Goal: Task Accomplishment & Management: Use online tool/utility

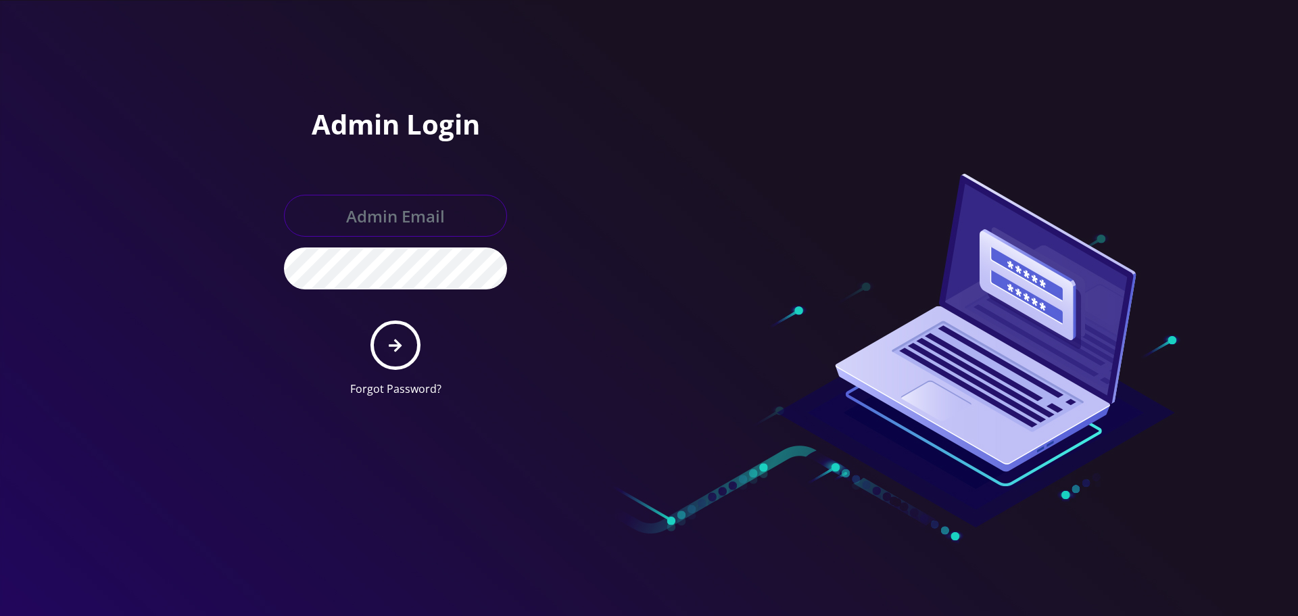
type input "[EMAIL_ADDRESS][DOMAIN_NAME]"
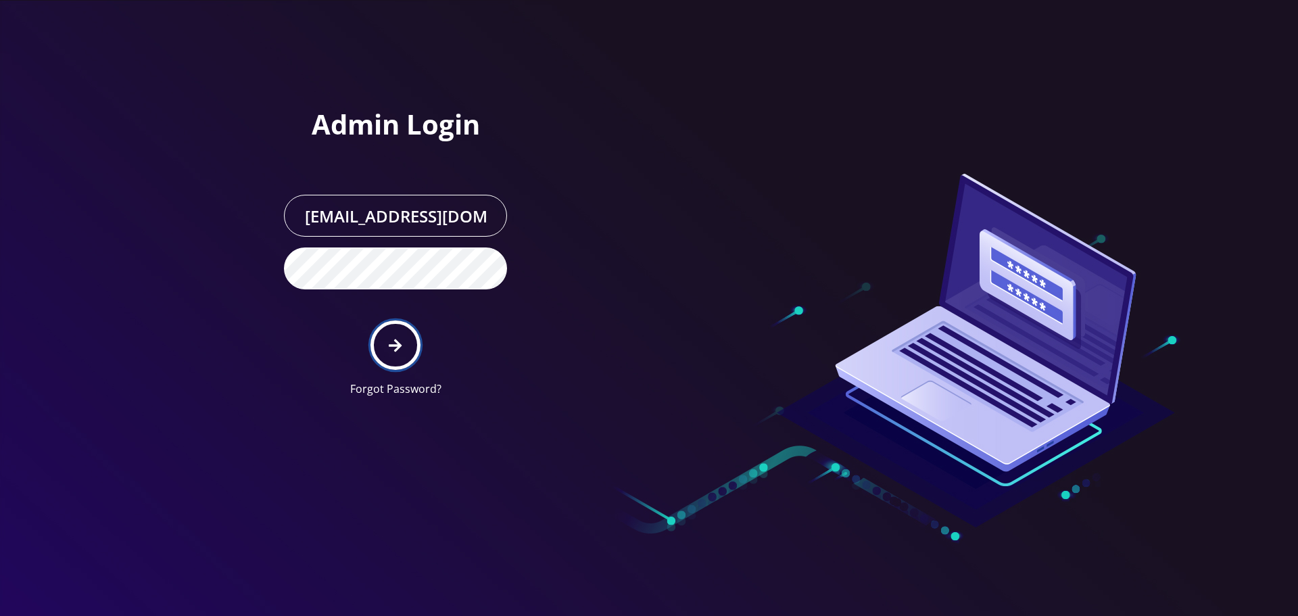
click at [408, 327] on button "submit" at bounding box center [394, 344] width 49 height 49
click at [416, 68] on div "Admin Login [EMAIL_ADDRESS][DOMAIN_NAME] Forgot Password?" at bounding box center [456, 204] width 385 height 408
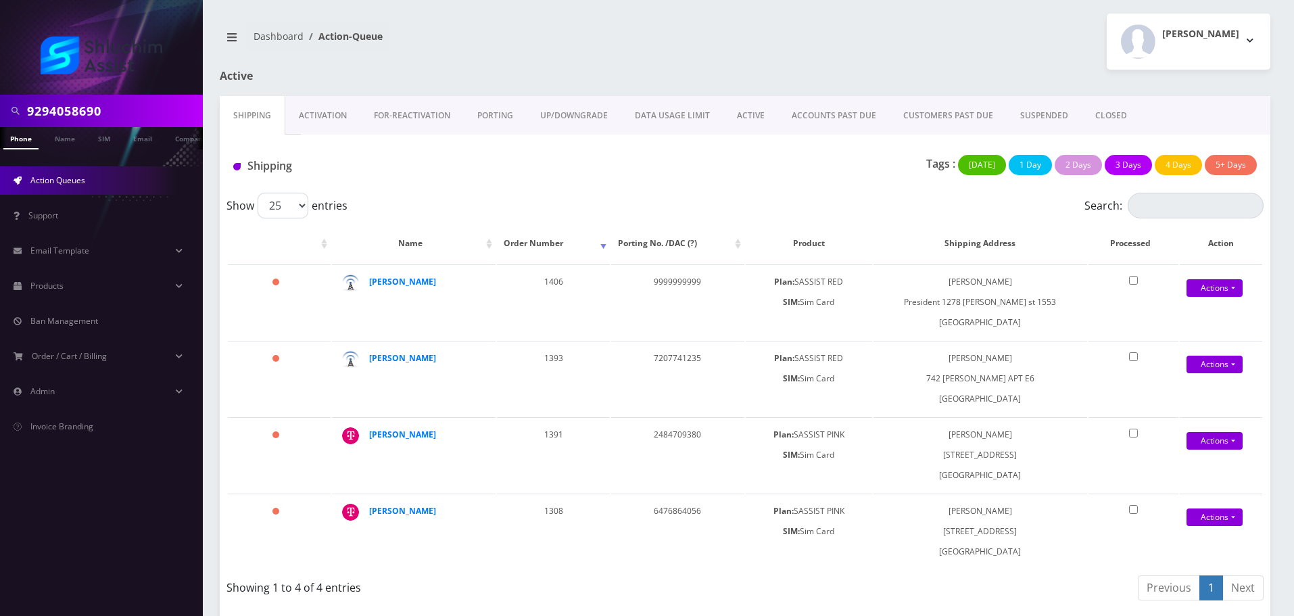
click at [837, 119] on link "ACCOUNTS PAST DUE" at bounding box center [834, 115] width 112 height 39
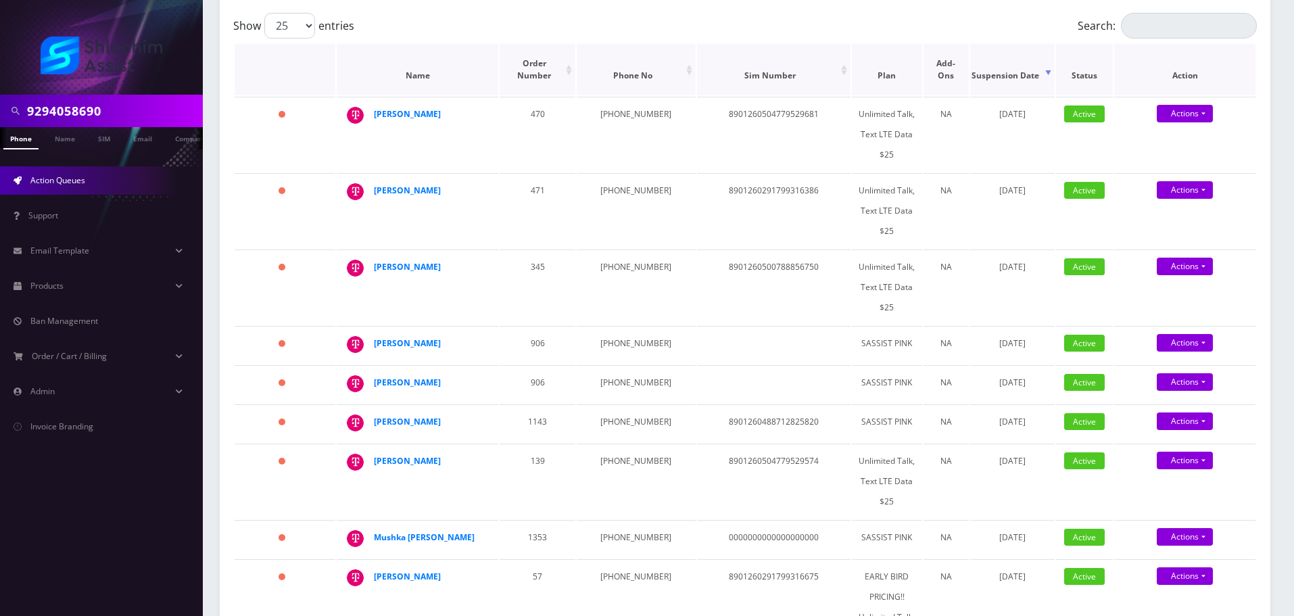
scroll to position [203, 0]
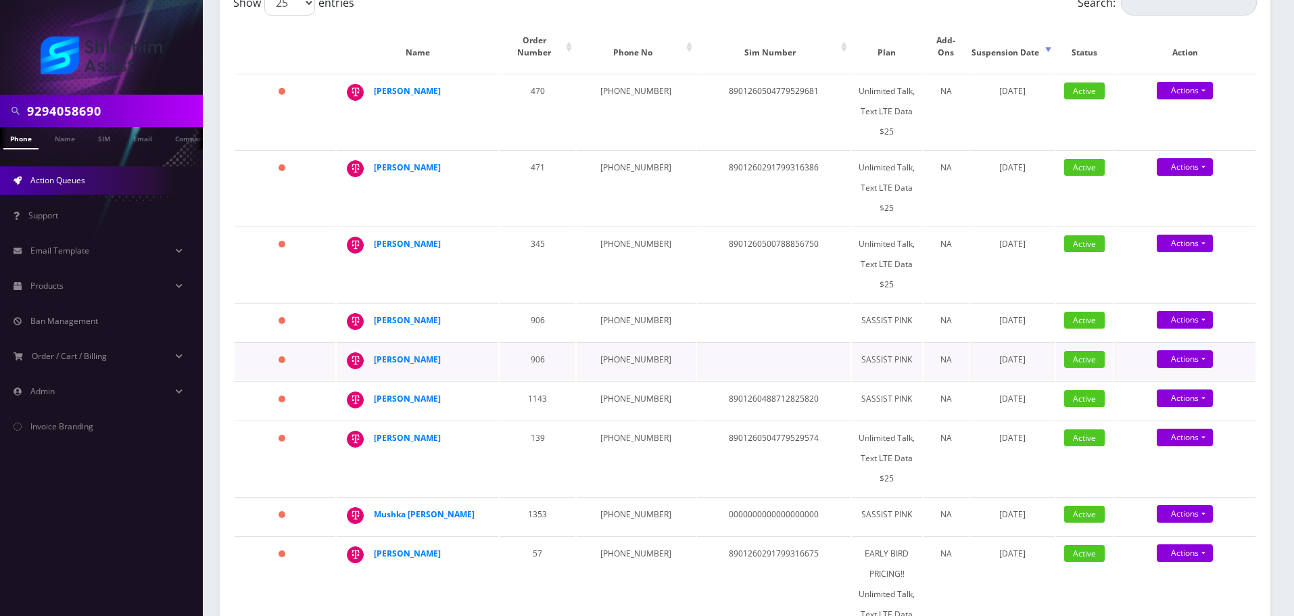
click at [535, 349] on td "906" at bounding box center [538, 361] width 76 height 38
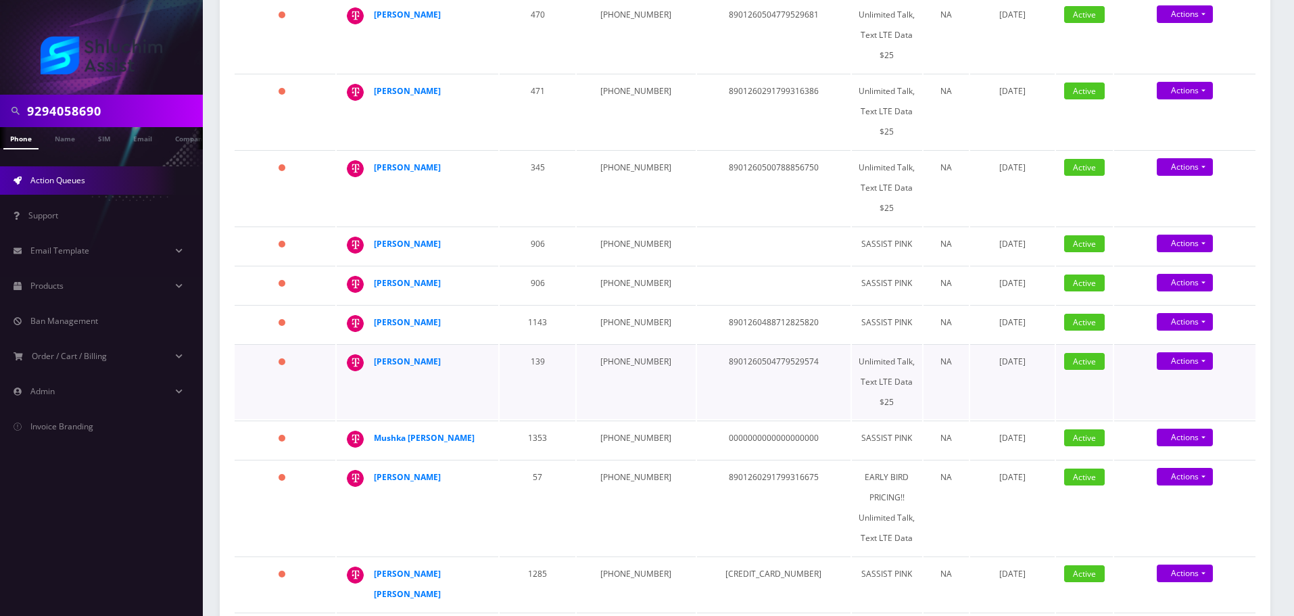
scroll to position [338, 0]
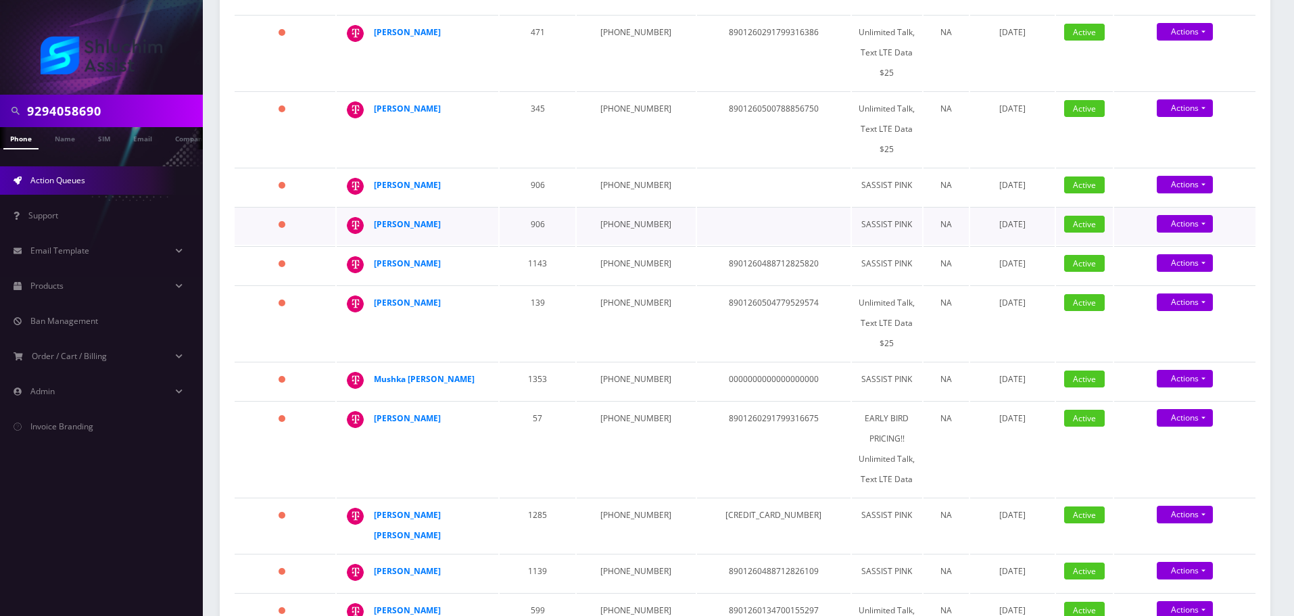
click at [622, 208] on td "[PHONE_NUMBER]" at bounding box center [636, 226] width 118 height 38
click at [622, 208] on td "347-323-1663" at bounding box center [636, 226] width 118 height 38
copy td "347-323-1663"
click at [612, 176] on td "347-323-0846" at bounding box center [636, 187] width 118 height 38
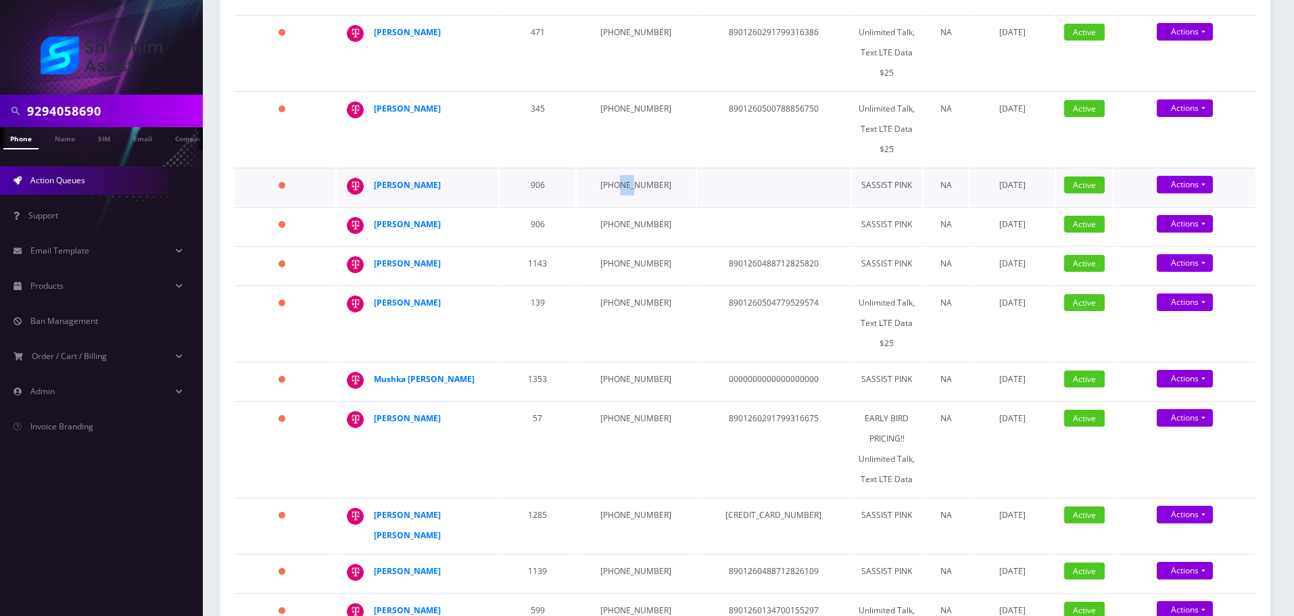
click at [612, 176] on td "347-323-0846" at bounding box center [636, 187] width 118 height 38
copy td "347-323-0846"
click at [617, 96] on td "[PHONE_NUMBER]" at bounding box center [636, 128] width 118 height 75
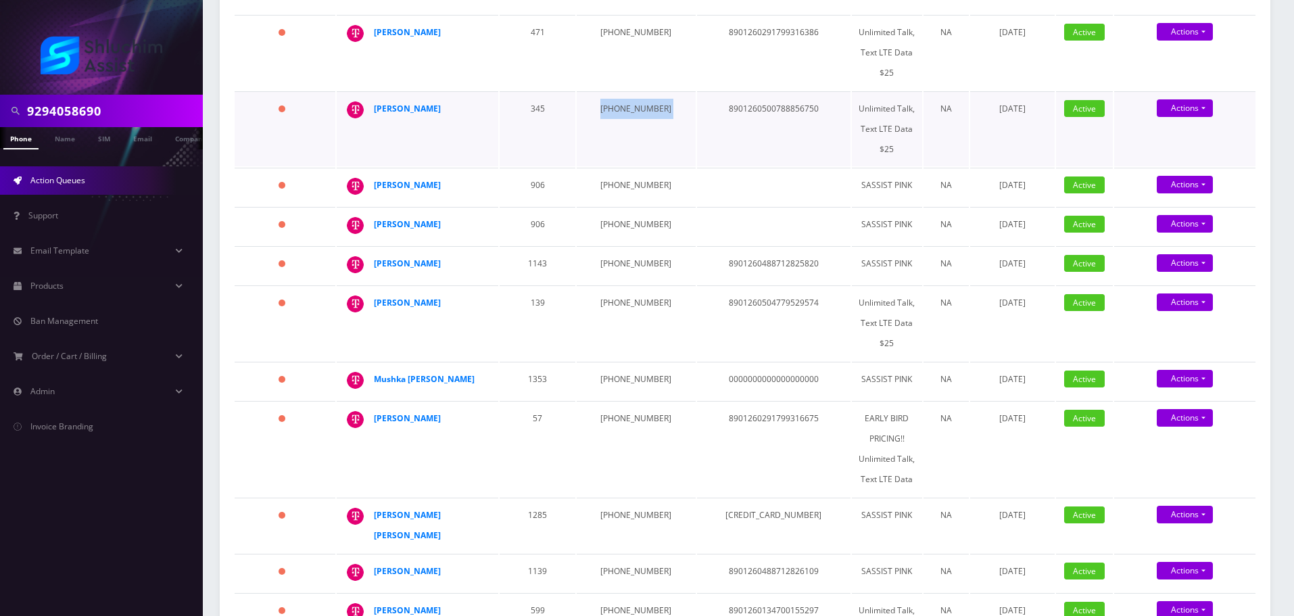
click at [617, 96] on td "[PHONE_NUMBER]" at bounding box center [636, 128] width 118 height 75
copy td "[PHONE_NUMBER]"
click at [619, 26] on td "[PHONE_NUMBER]" at bounding box center [636, 52] width 118 height 75
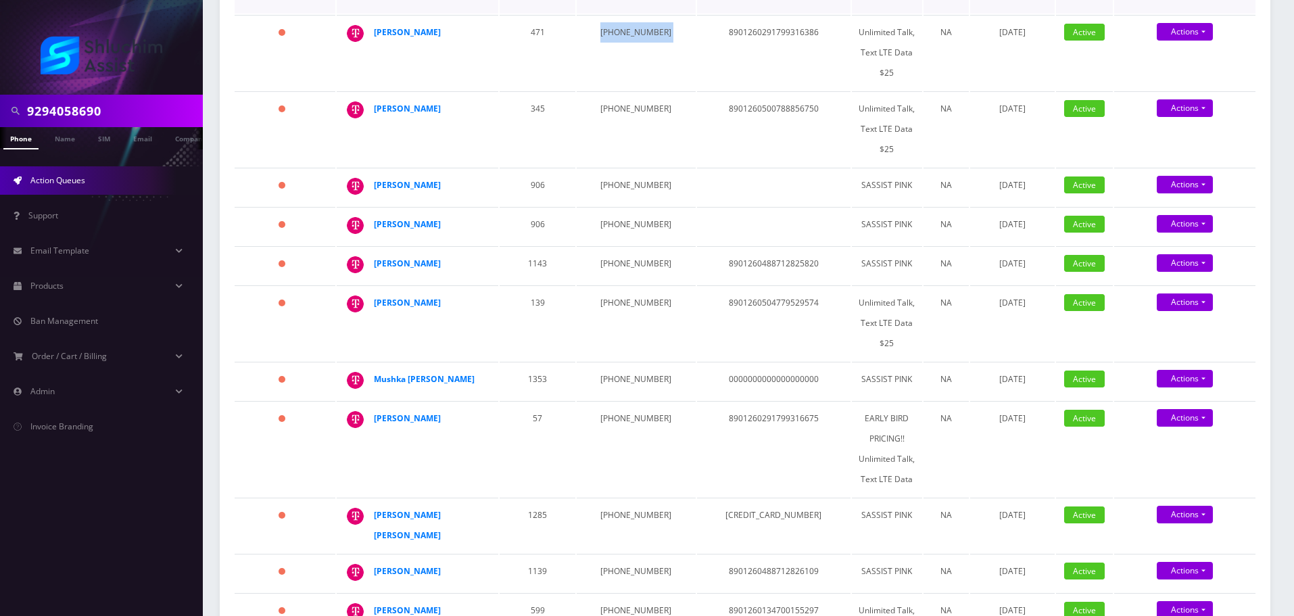
copy td "[PHONE_NUMBER]"
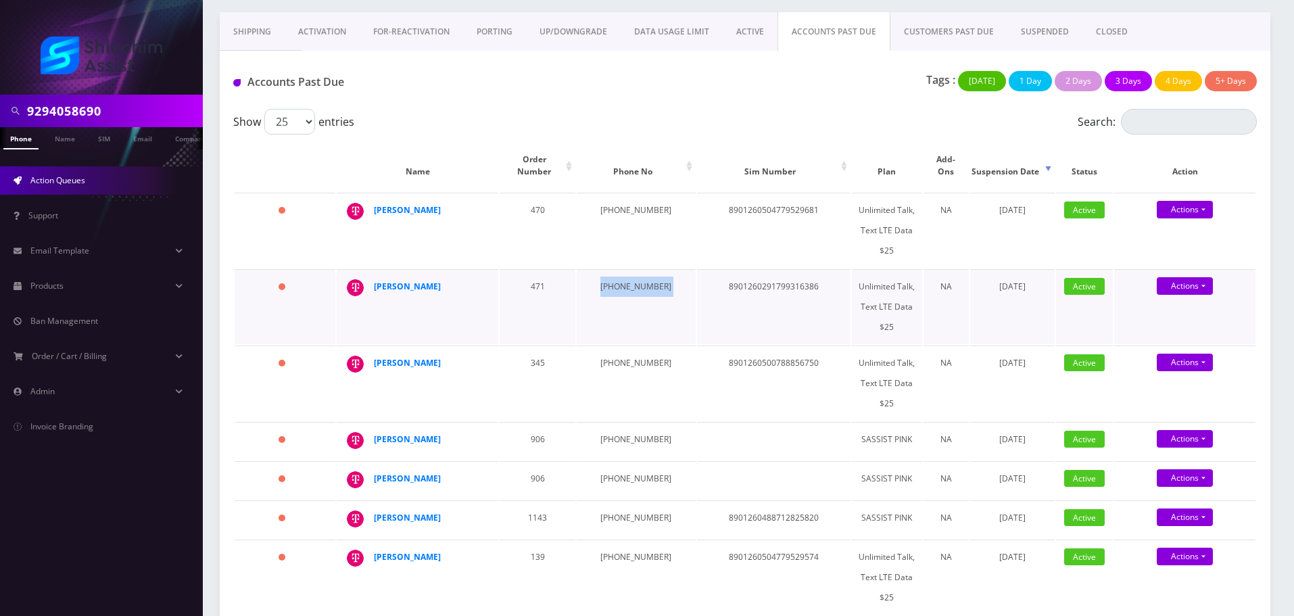
scroll to position [68, 0]
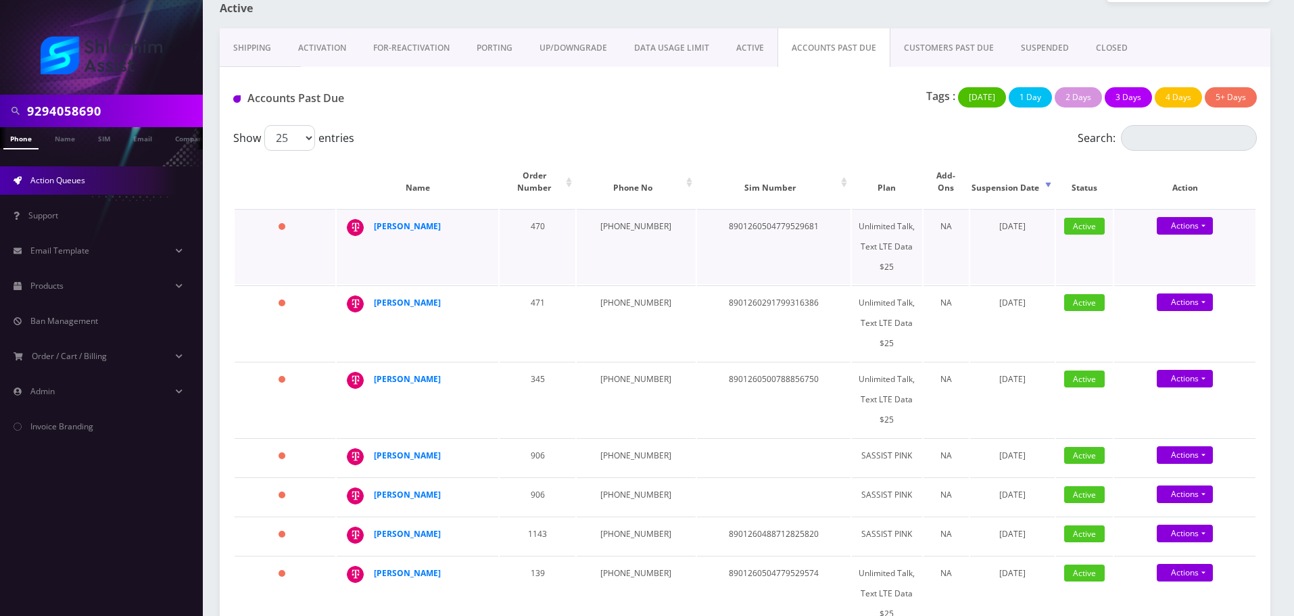
click at [614, 213] on td "646-696-5232" at bounding box center [636, 246] width 118 height 75
copy td "646-696-5232"
drag, startPoint x: 462, startPoint y: 214, endPoint x: 370, endPoint y: 220, distance: 92.2
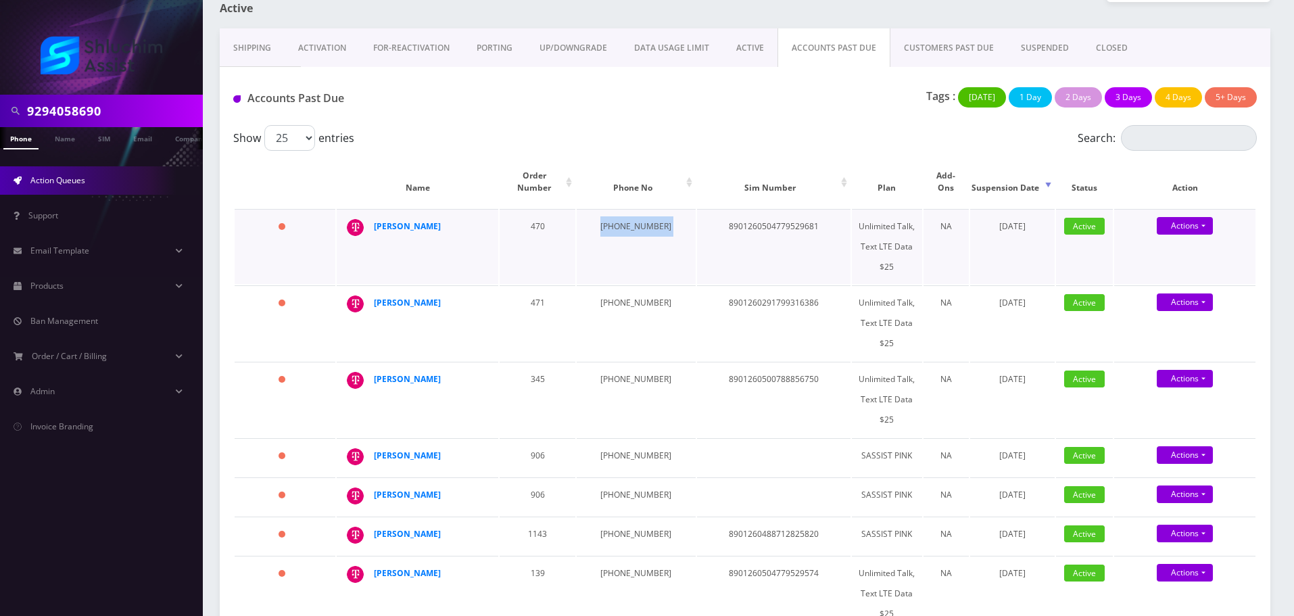
click at [370, 220] on td "Shalom Rappaport" at bounding box center [418, 246] width 162 height 75
copy div "Shalom Rappaport"
drag, startPoint x: 429, startPoint y: 299, endPoint x: 374, endPoint y: 299, distance: 54.8
click at [374, 299] on div "[PERSON_NAME]" at bounding box center [425, 303] width 103 height 20
copy strong "[PERSON_NAME]"
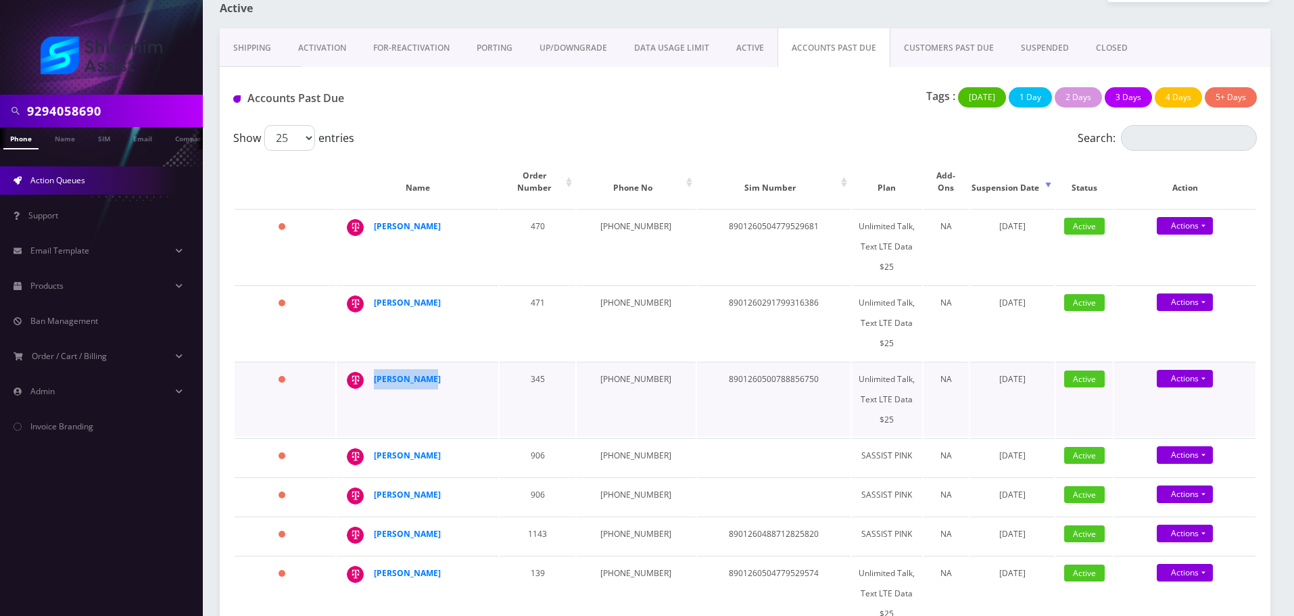
drag, startPoint x: 437, startPoint y: 371, endPoint x: 362, endPoint y: 370, distance: 75.0
click at [485, 369] on div "chaya rivkin" at bounding box center [485, 369] width 0 height 0
copy div "chaya rivkin"
drag, startPoint x: 451, startPoint y: 448, endPoint x: 365, endPoint y: 445, distance: 85.9
click at [485, 445] on div "Shmulik Gruzman" at bounding box center [485, 445] width 0 height 0
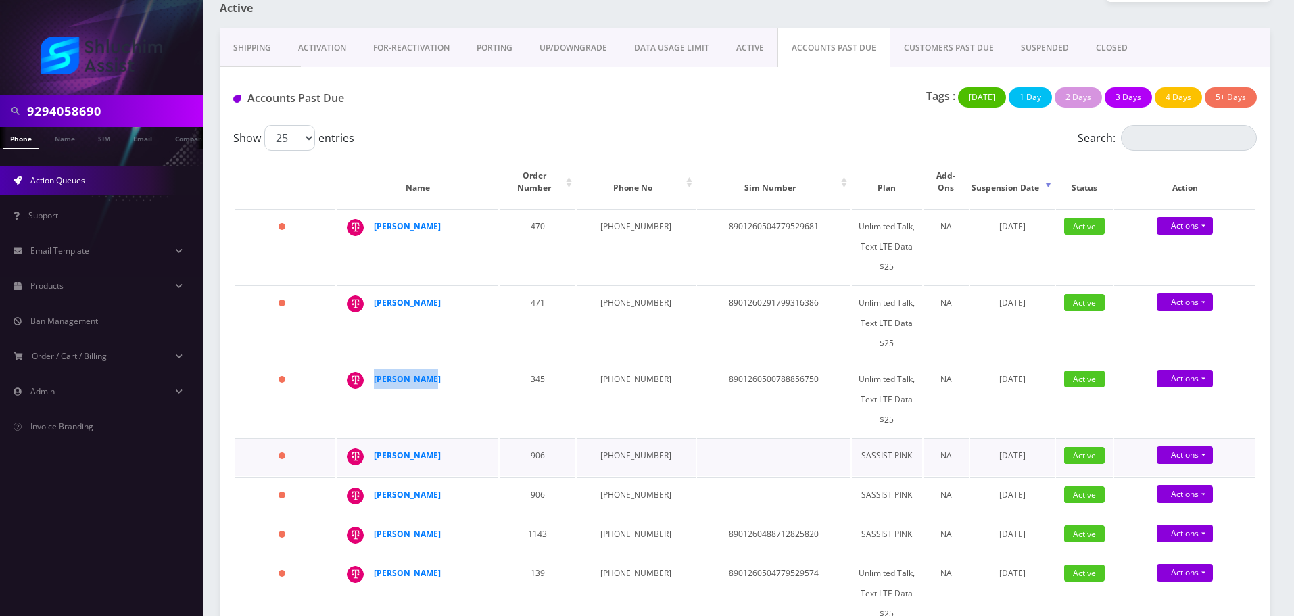
copy div "Shmulik Gruzman"
drag, startPoint x: 469, startPoint y: 480, endPoint x: 369, endPoint y: 485, distance: 100.2
click at [369, 485] on td "Shmulik Gruzman" at bounding box center [418, 496] width 162 height 38
copy div "Shmulik Gruzman"
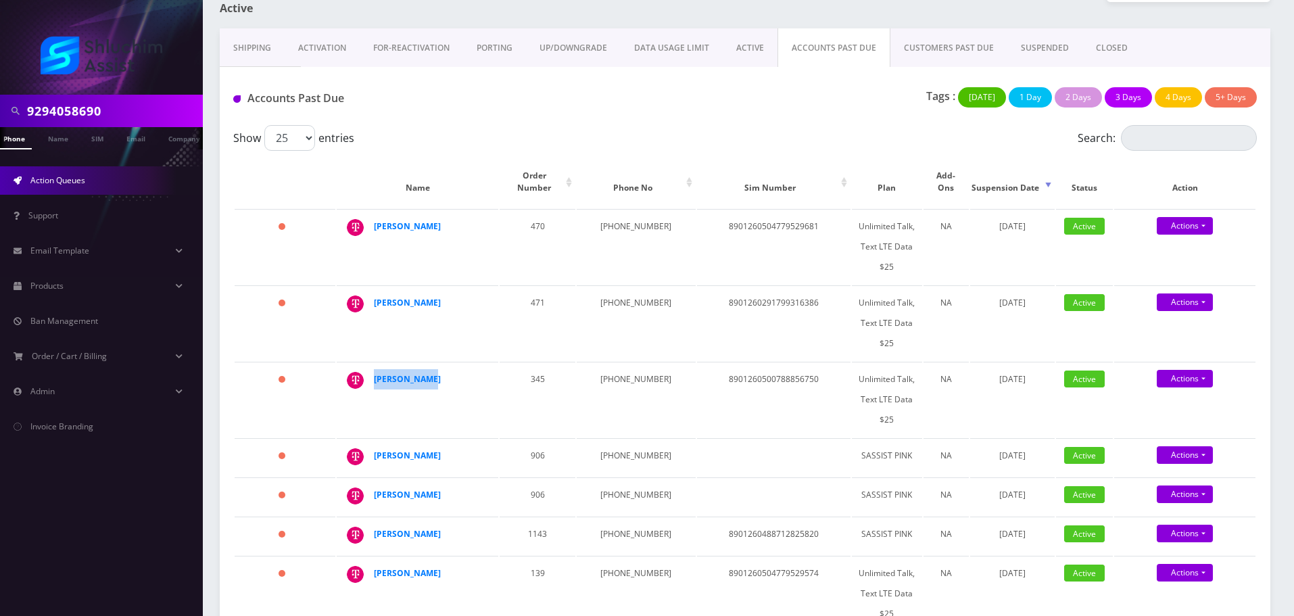
scroll to position [0, 14]
click at [399, 489] on strong "Shmulik Gruzman" at bounding box center [407, 494] width 67 height 11
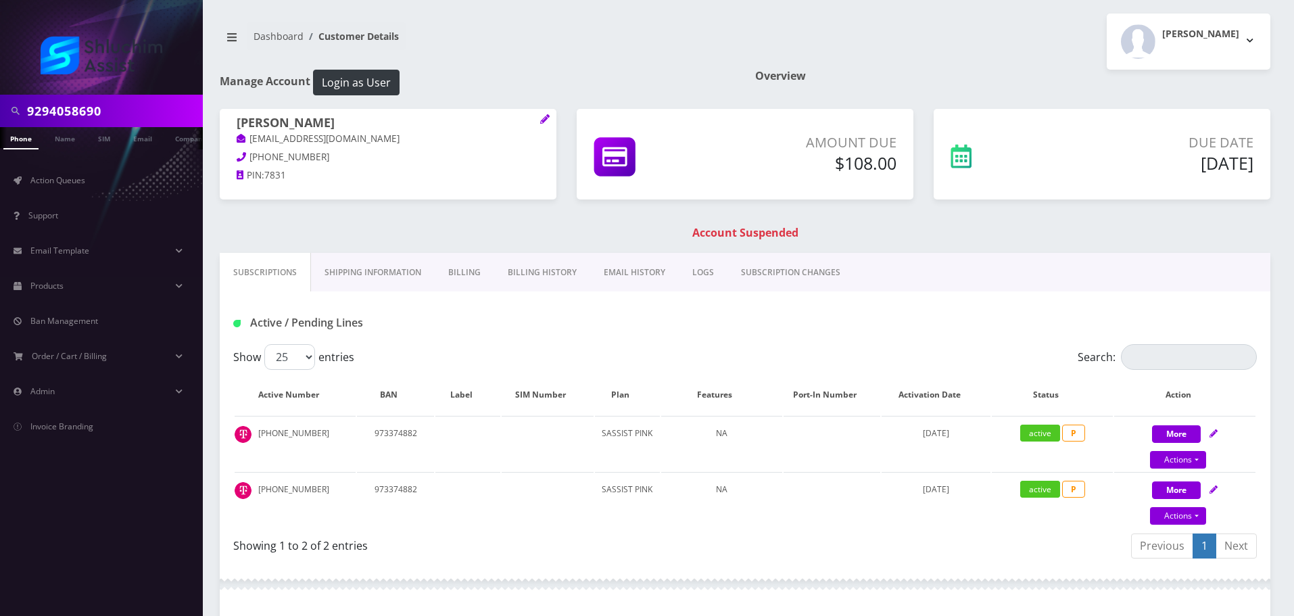
drag, startPoint x: 367, startPoint y: 123, endPoint x: 242, endPoint y: 123, distance: 125.1
click at [242, 123] on h1 "[PERSON_NAME]" at bounding box center [388, 124] width 303 height 16
copy h1 "hmulik Gruzman"
click at [352, 116] on h1 "Shmulik Gruzman" at bounding box center [388, 124] width 303 height 16
drag, startPoint x: 342, startPoint y: 134, endPoint x: 249, endPoint y: 135, distance: 93.3
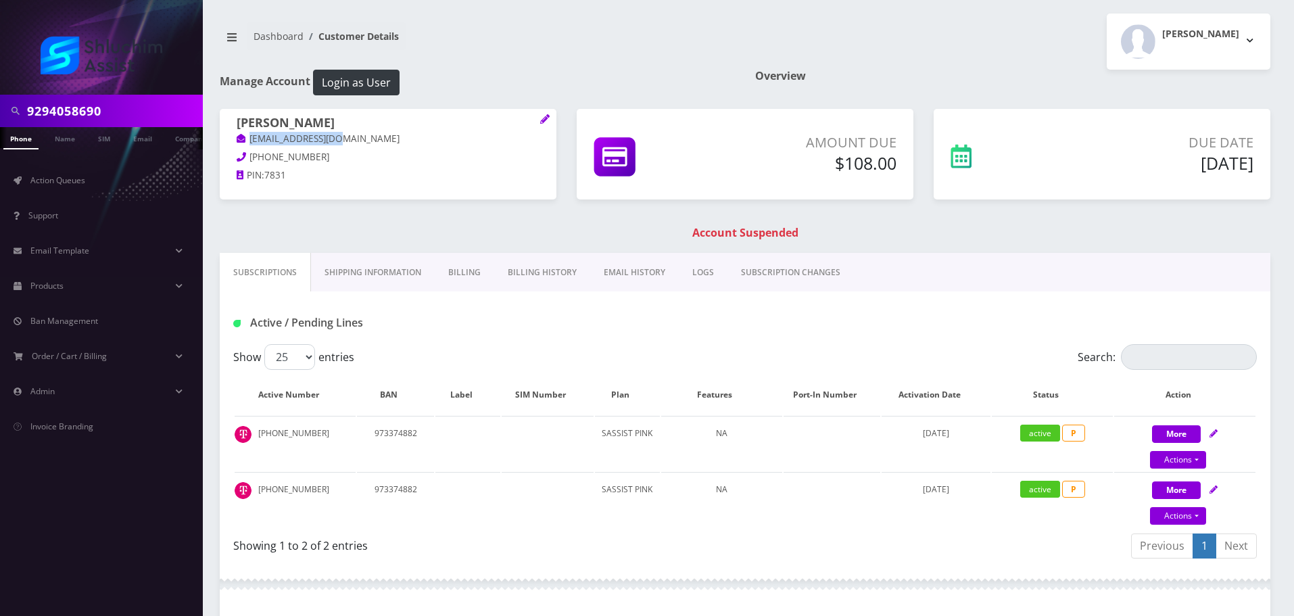
click at [249, 135] on p "shg77078@gmail.com" at bounding box center [388, 139] width 303 height 15
copy link "shg77078@gmail.com"
click at [542, 269] on link "Billing History" at bounding box center [542, 272] width 96 height 39
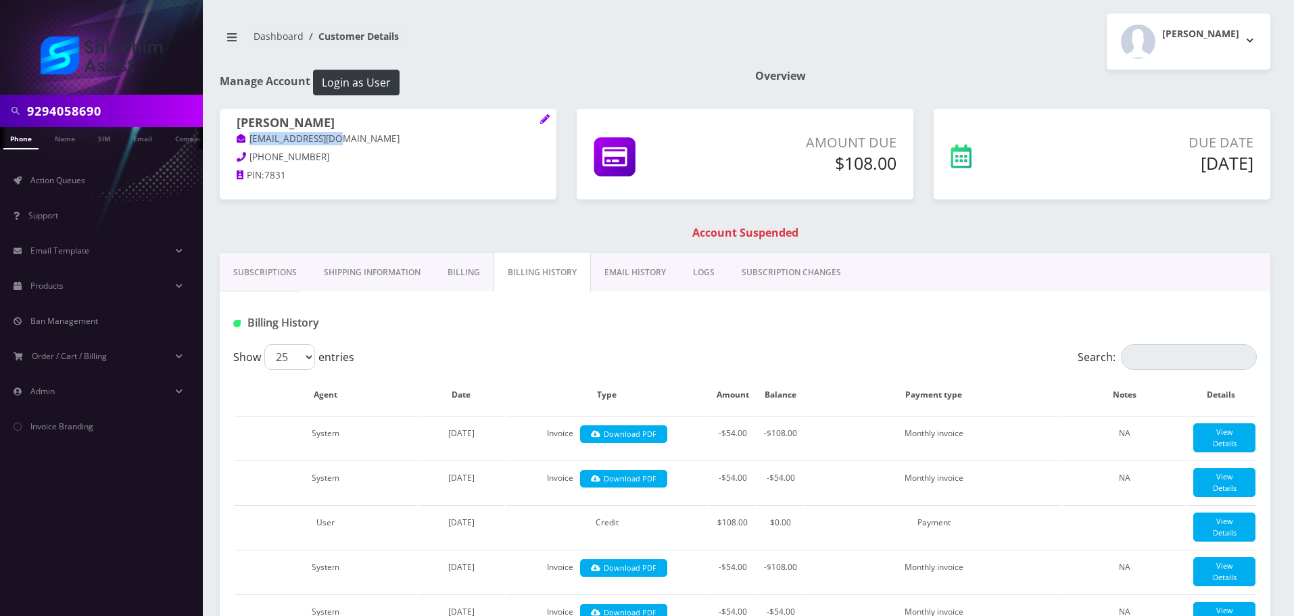
click at [668, 273] on link "EMAIL HISTORY" at bounding box center [635, 272] width 89 height 39
click at [638, 278] on link "EMAIL HISTORY" at bounding box center [634, 272] width 90 height 39
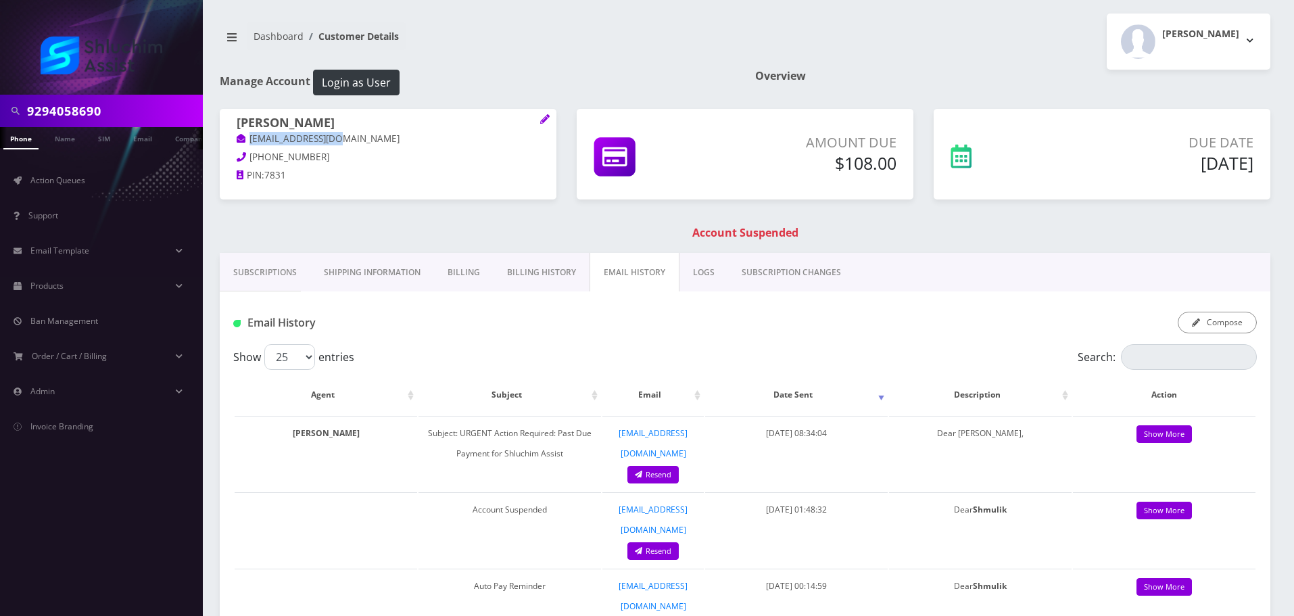
scroll to position [0, 7]
click at [59, 185] on span "Action Queues" at bounding box center [57, 179] width 55 height 11
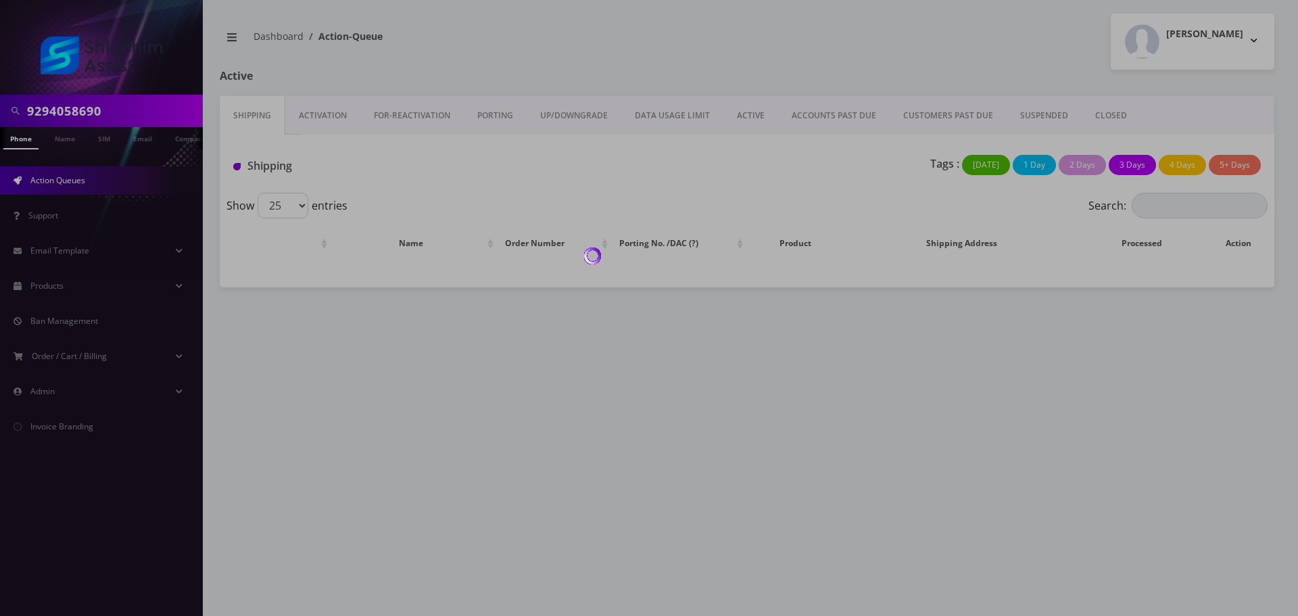
click at [812, 126] on div at bounding box center [649, 308] width 1298 height 616
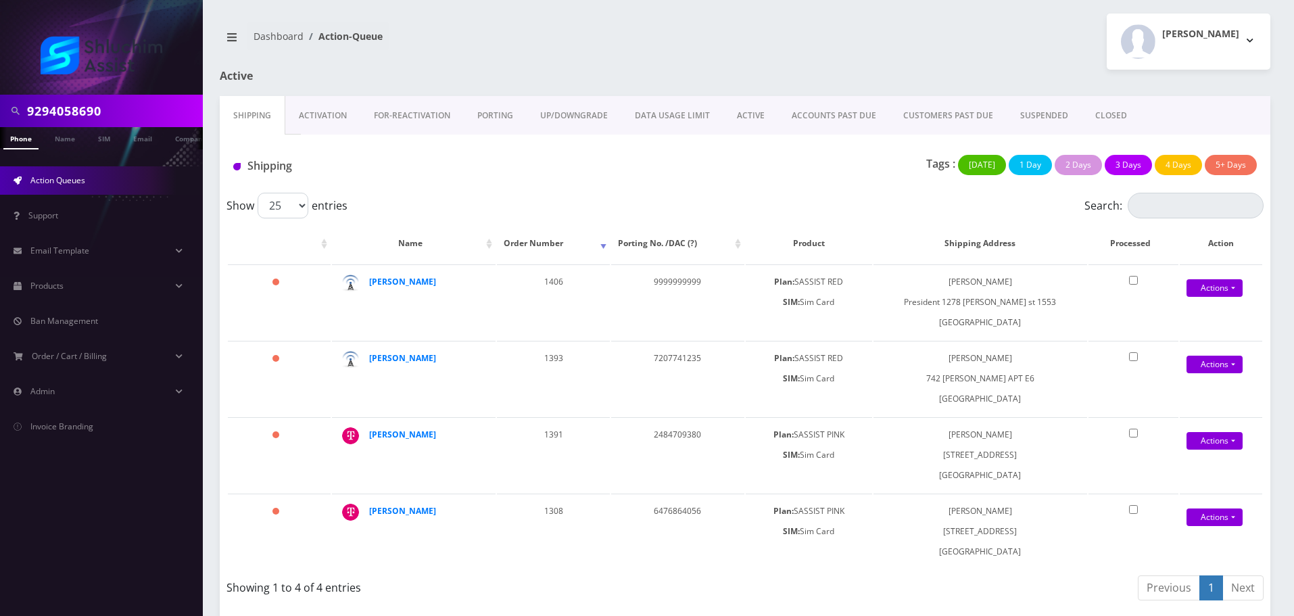
click at [812, 126] on link "ACCOUNTS PAST DUE" at bounding box center [834, 115] width 112 height 39
click at [0, 0] on div at bounding box center [0, 0] width 0 height 0
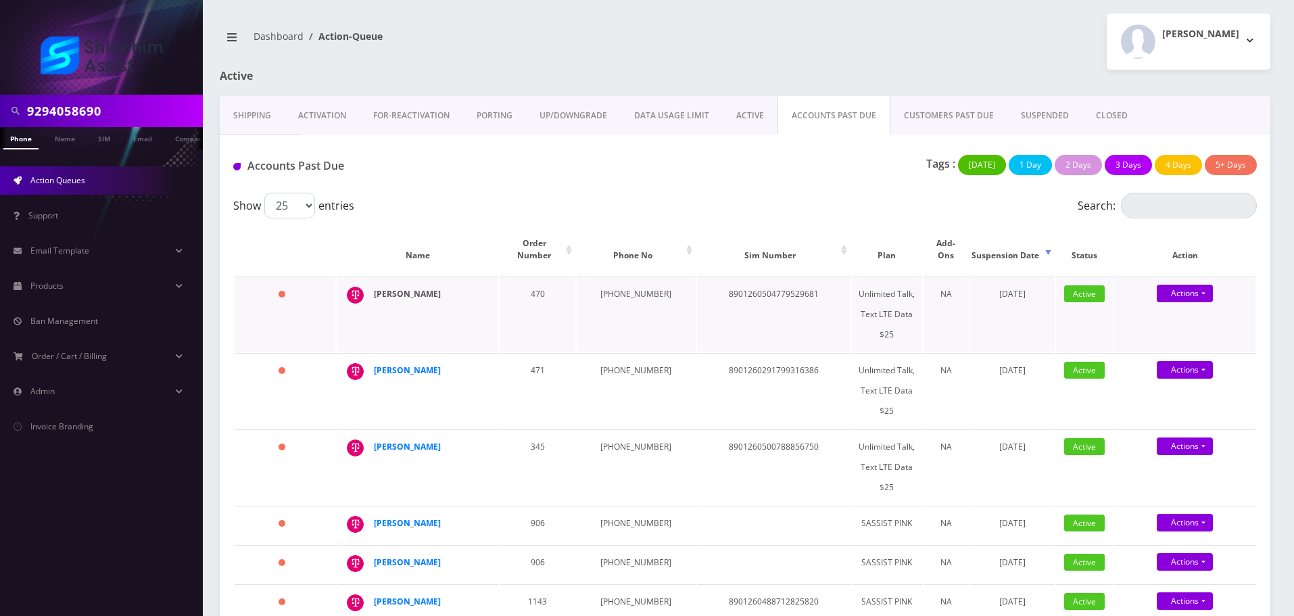
drag, startPoint x: 472, startPoint y: 281, endPoint x: 377, endPoint y: 281, distance: 96.0
click at [377, 284] on div "Shalom Rappaport" at bounding box center [425, 294] width 103 height 20
click at [416, 288] on strong "Shalom Rappaport" at bounding box center [407, 293] width 67 height 11
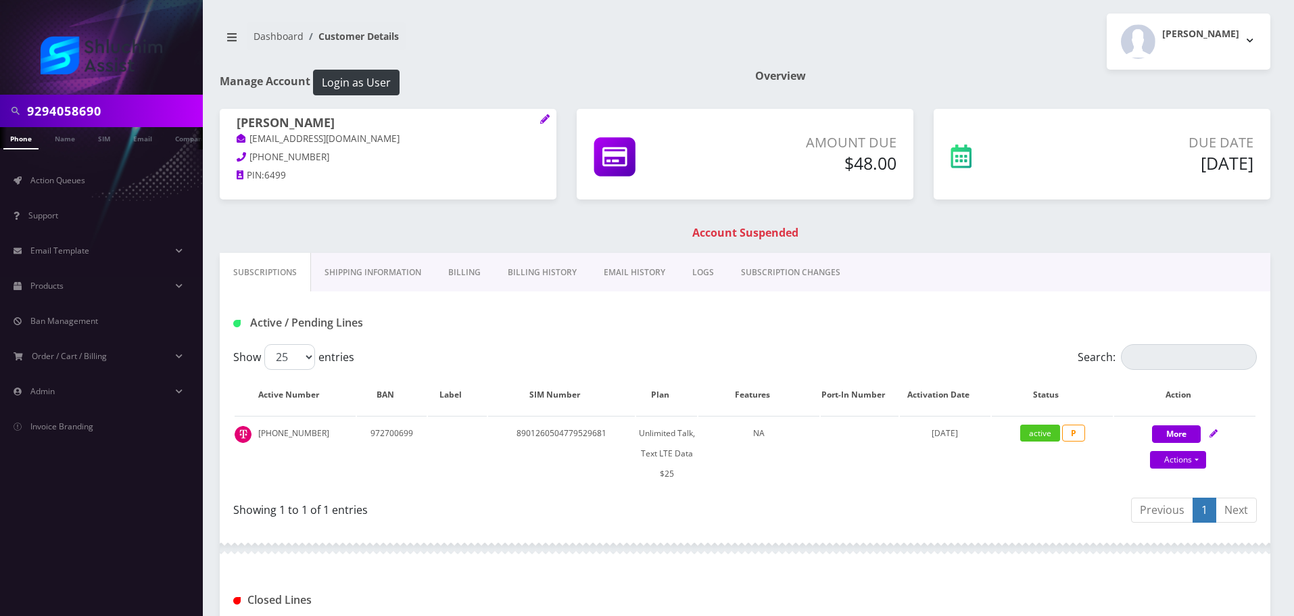
click at [541, 278] on link "Billing History" at bounding box center [542, 272] width 96 height 39
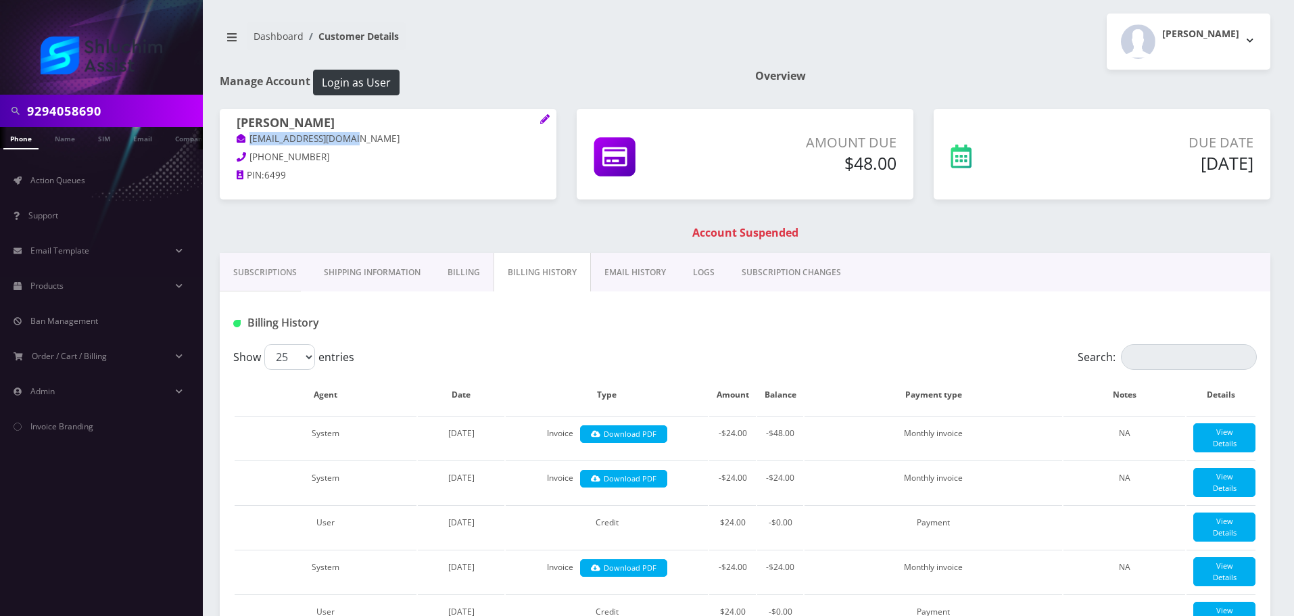
drag, startPoint x: 378, startPoint y: 139, endPoint x: 247, endPoint y: 139, distance: 130.5
click at [247, 139] on p "shalomrapps@gmail.com" at bounding box center [388, 139] width 303 height 15
copy link "shalomrapps@gmail.com"
click at [625, 272] on link "EMAIL HISTORY" at bounding box center [635, 272] width 89 height 39
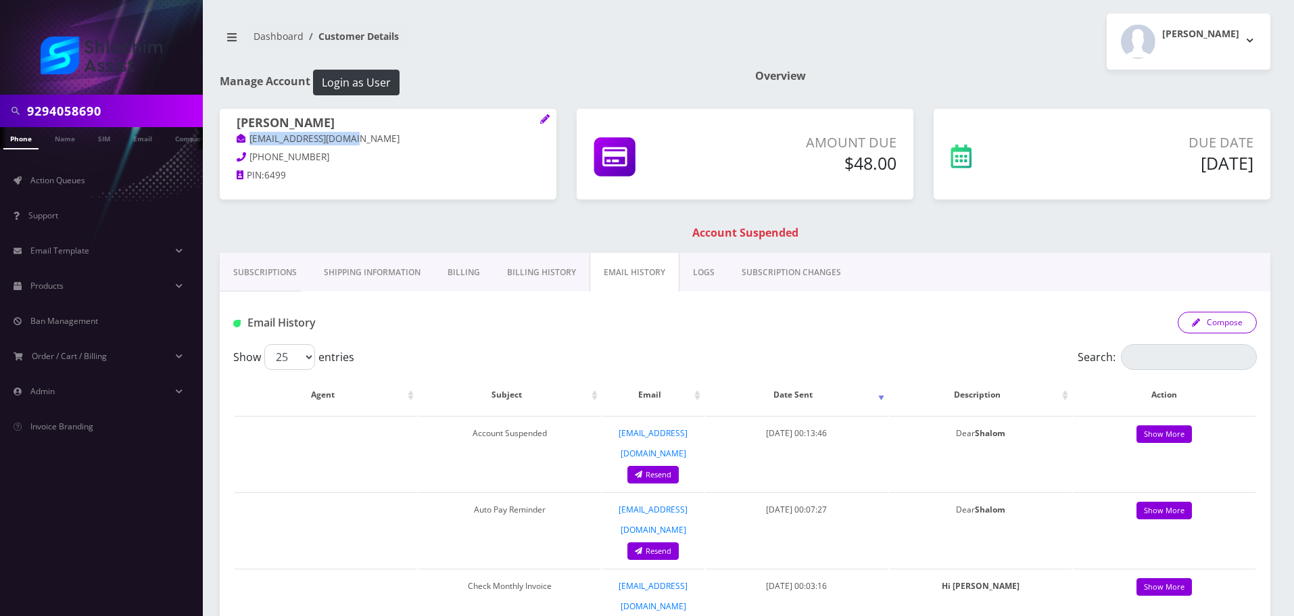
click at [1235, 322] on button "Compose" at bounding box center [1217, 323] width 79 height 22
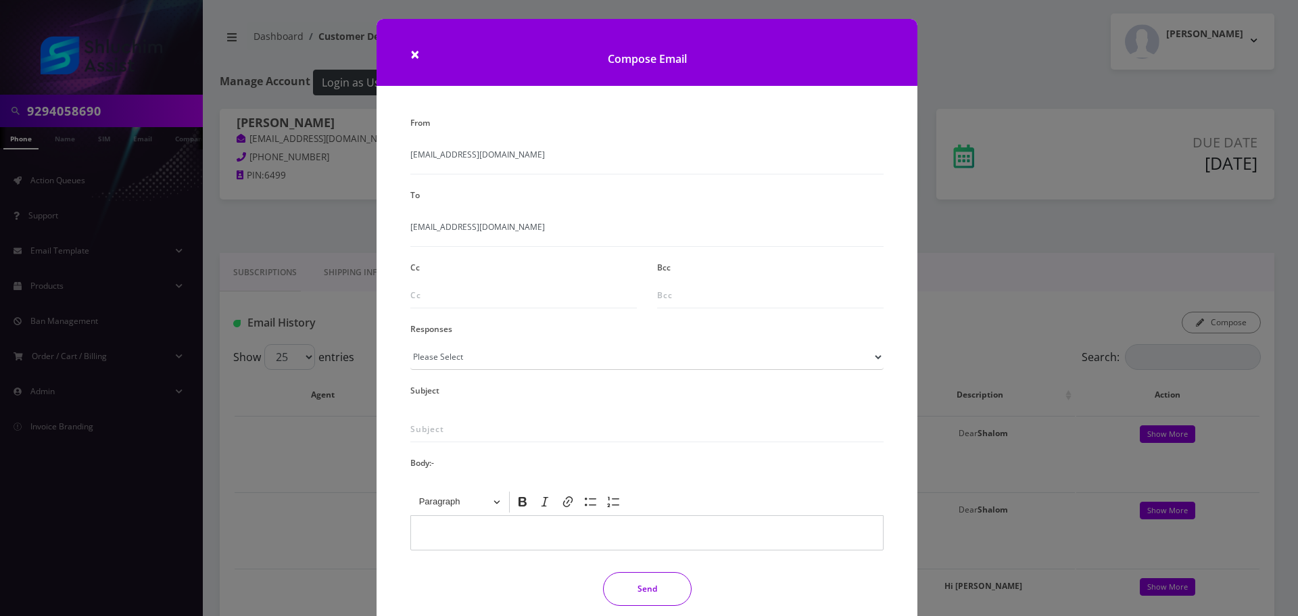
click at [510, 371] on div "From info@shluchimassist.com To shalomrapps@gmail.com Cc Bcc Responses Please S…" at bounding box center [646, 365] width 493 height 504
click at [512, 362] on select "Please Select TMobile port Unable to activate CH Pickup Past Due Pick up follow…" at bounding box center [646, 357] width 473 height 26
select select "29"
click at [410, 344] on select "Please Select TMobile port Unable to activate CH Pickup Past Due Pick up follow…" at bounding box center [646, 357] width 473 height 26
type input "Subject: URGENT Action Required: Past Due Payment for Shluchim Assist"
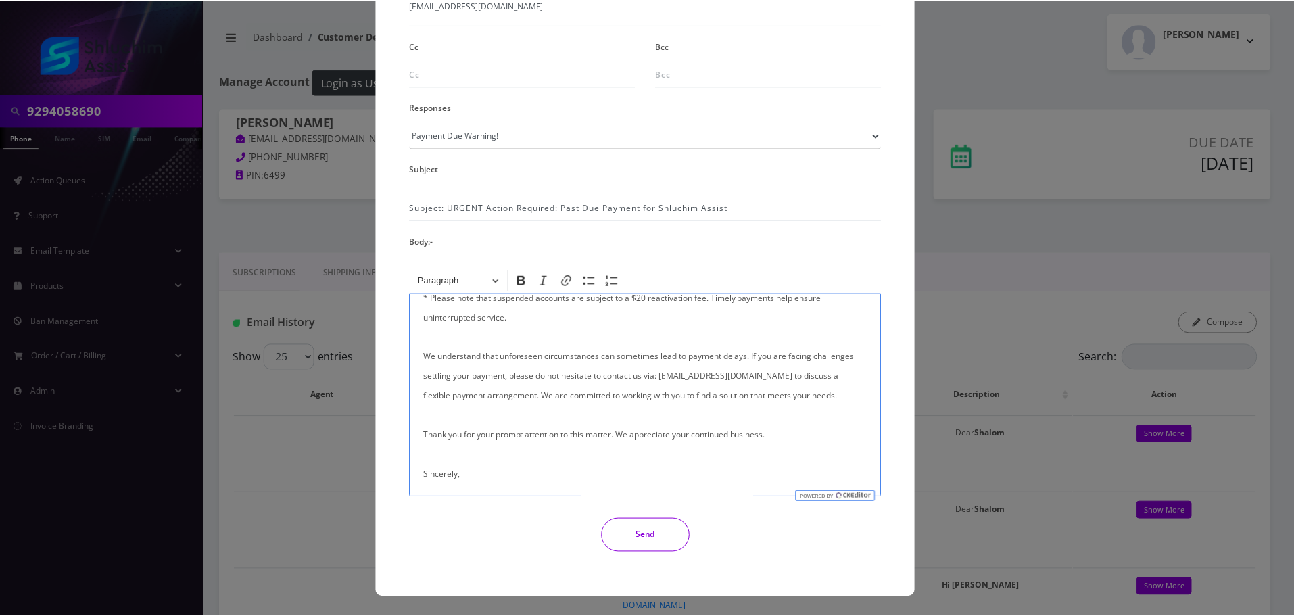
scroll to position [270, 0]
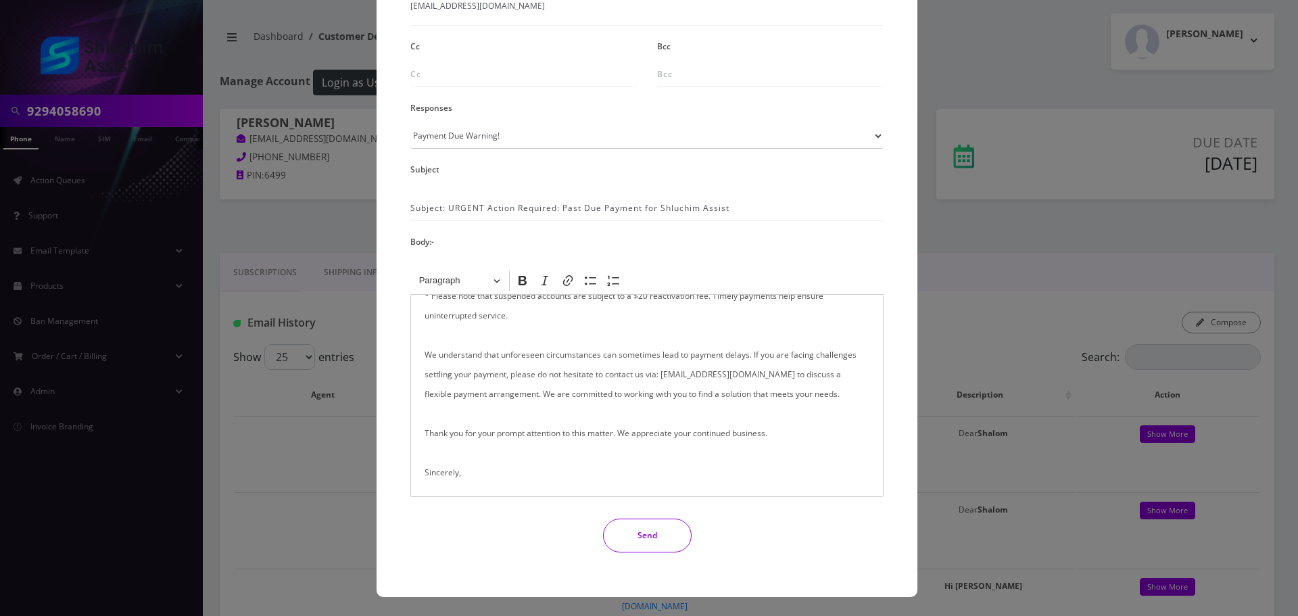
click at [662, 520] on button "Send" at bounding box center [647, 535] width 89 height 34
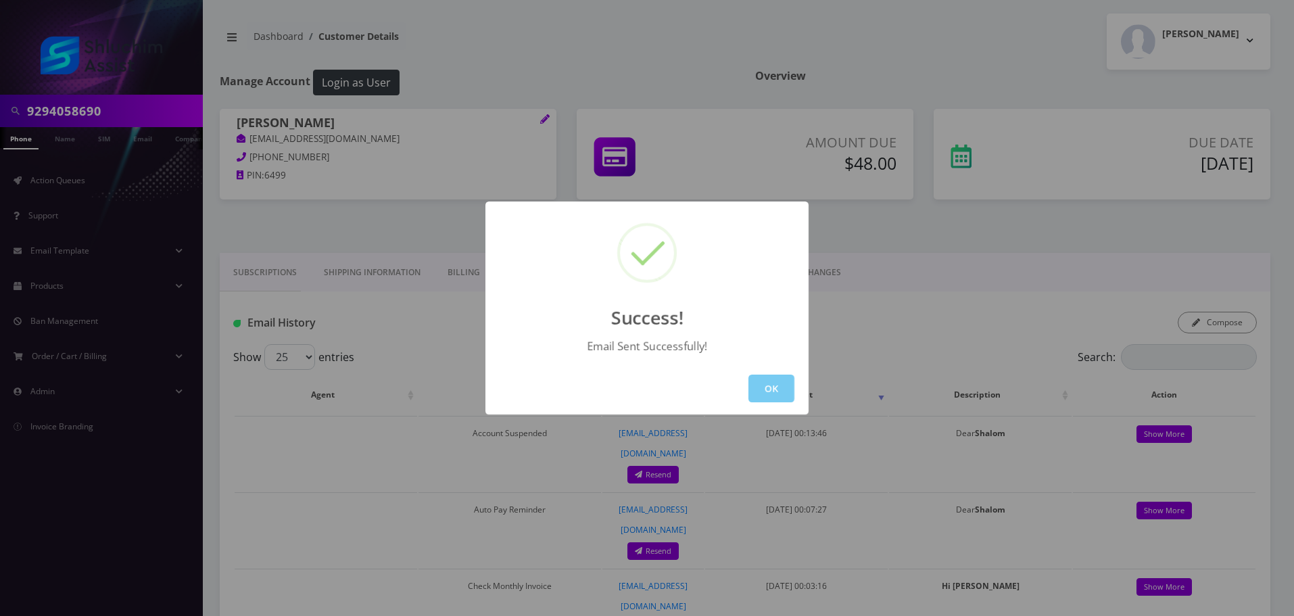
click at [767, 393] on button "OK" at bounding box center [771, 388] width 46 height 28
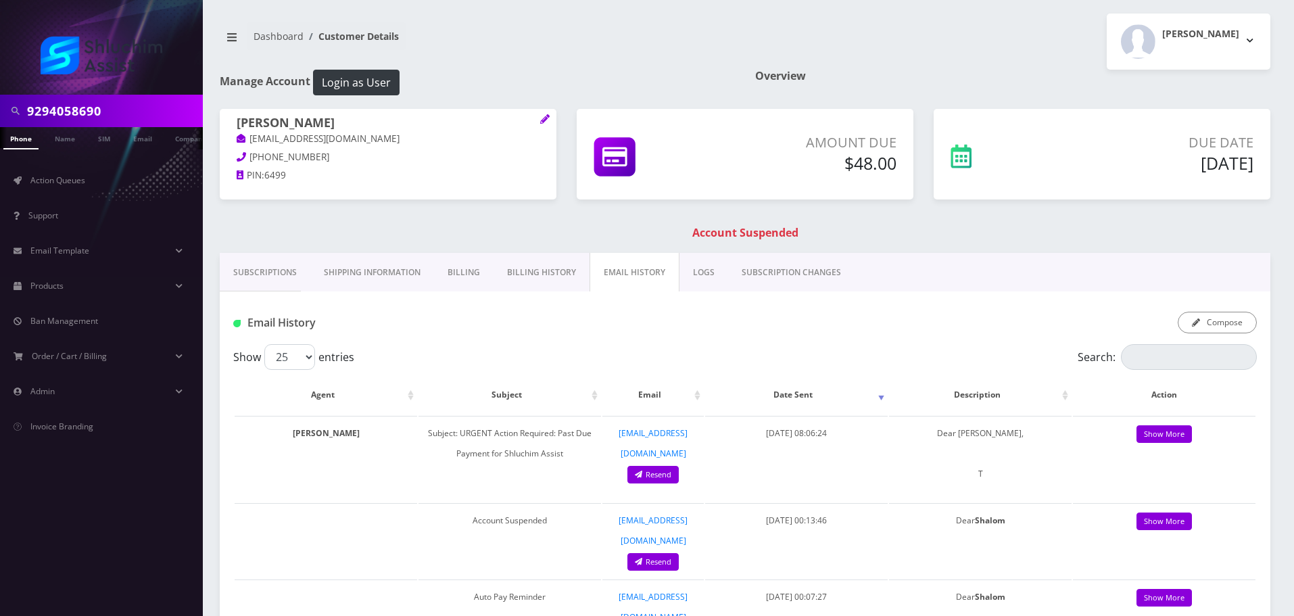
click at [143, 107] on input "9294058690" at bounding box center [113, 111] width 172 height 26
paste input "347-323-0846"
click at [89, 116] on input "347-323-0846" at bounding box center [113, 111] width 172 height 26
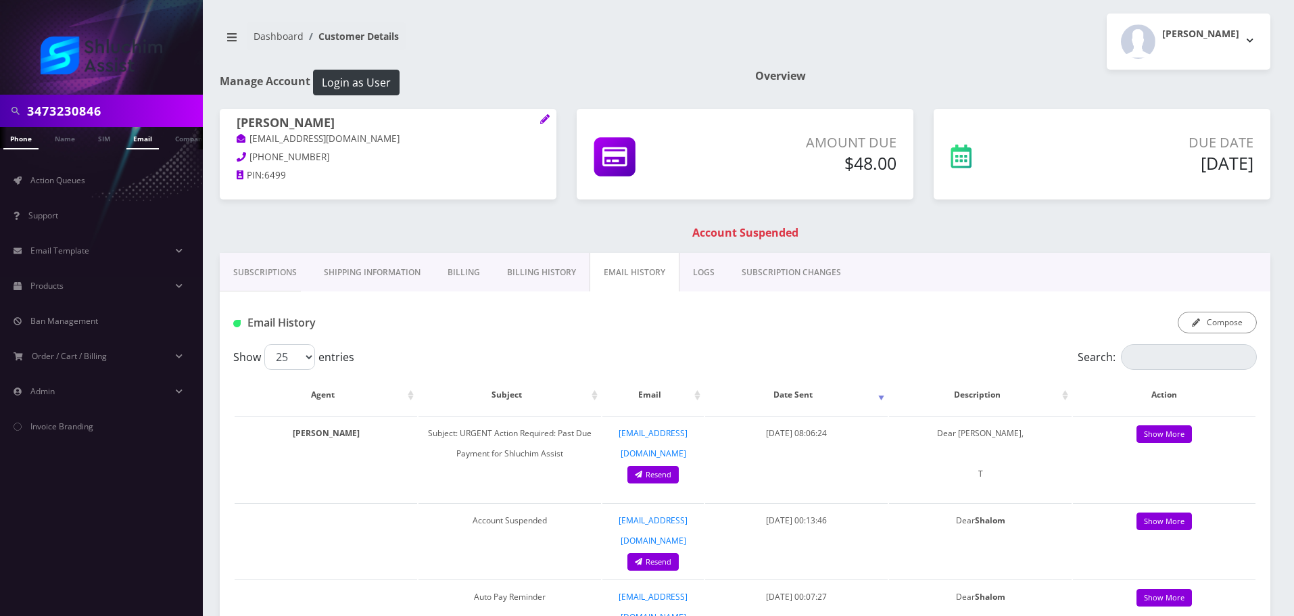
type input "3473230846"
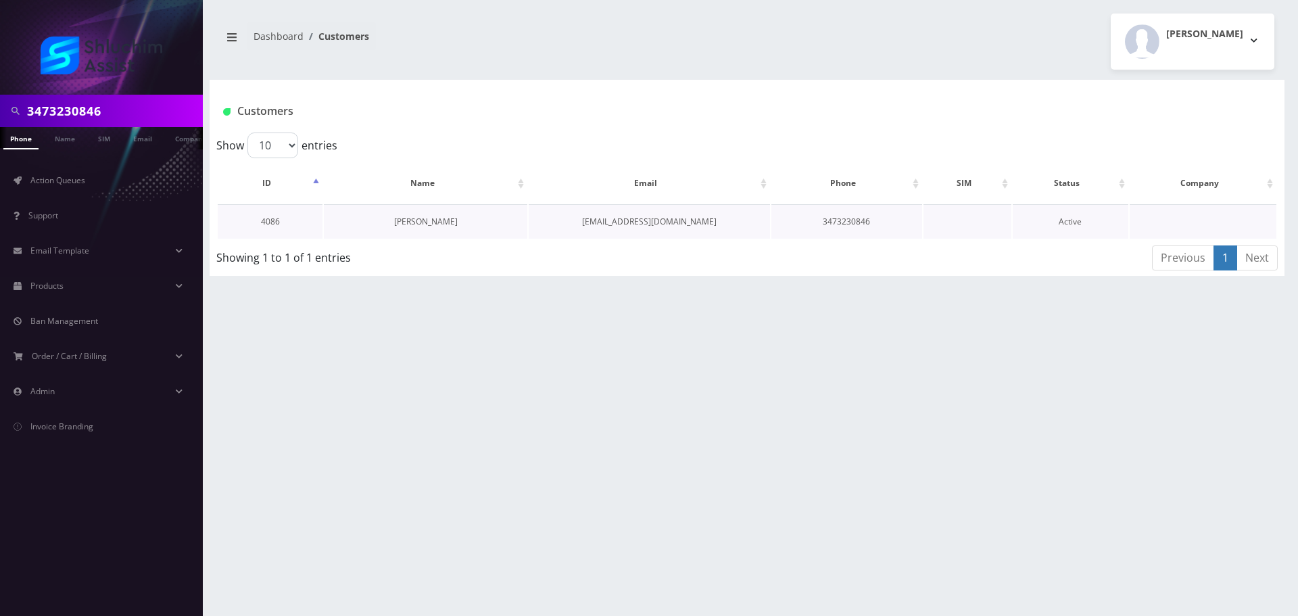
click at [435, 218] on td "[PERSON_NAME]" at bounding box center [425, 221] width 203 height 34
click at [436, 220] on link "[PERSON_NAME]" at bounding box center [426, 221] width 64 height 11
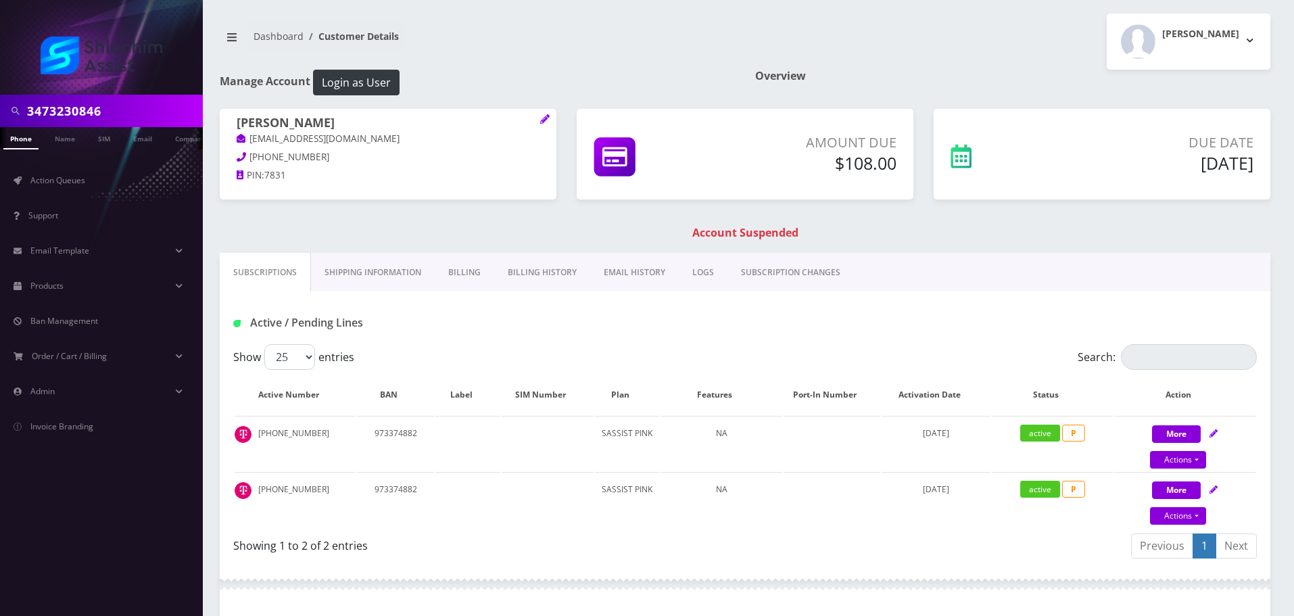
click at [546, 266] on link "Billing History" at bounding box center [542, 272] width 96 height 39
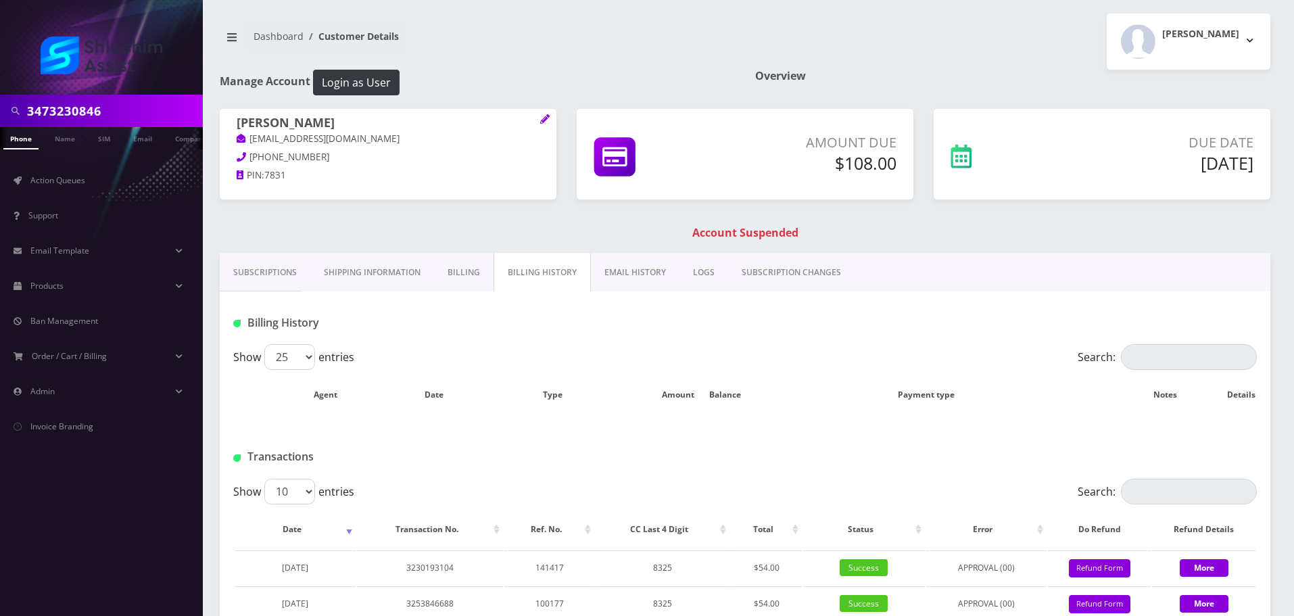
click at [641, 267] on link "EMAIL HISTORY" at bounding box center [635, 272] width 89 height 39
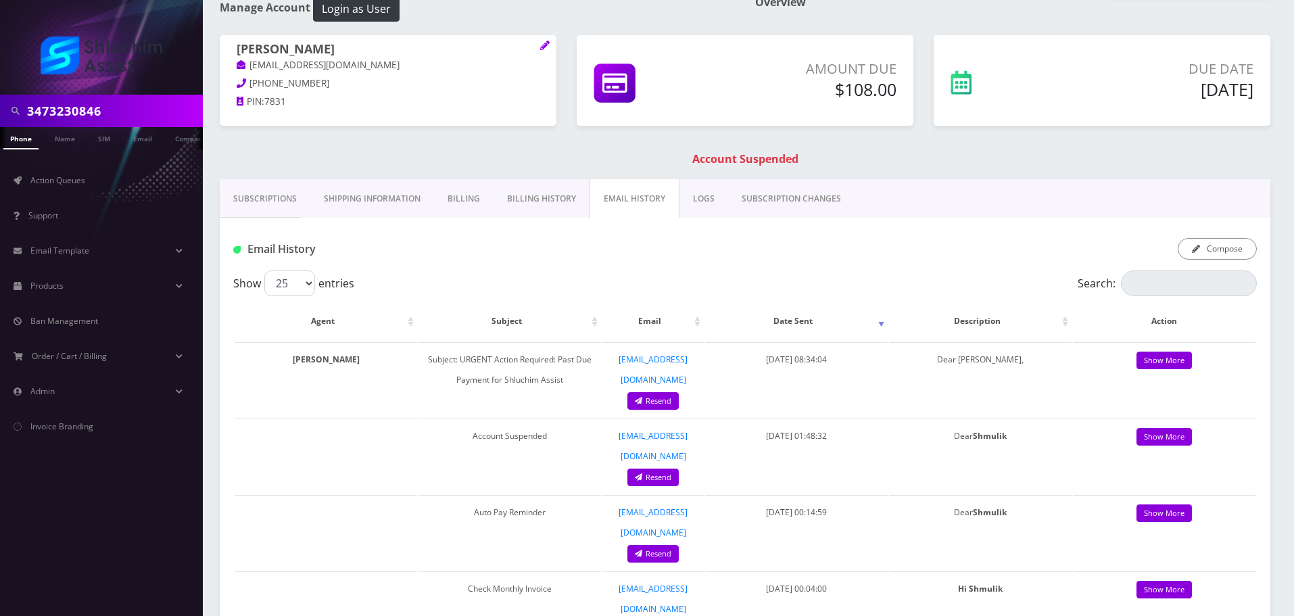
scroll to position [68, 0]
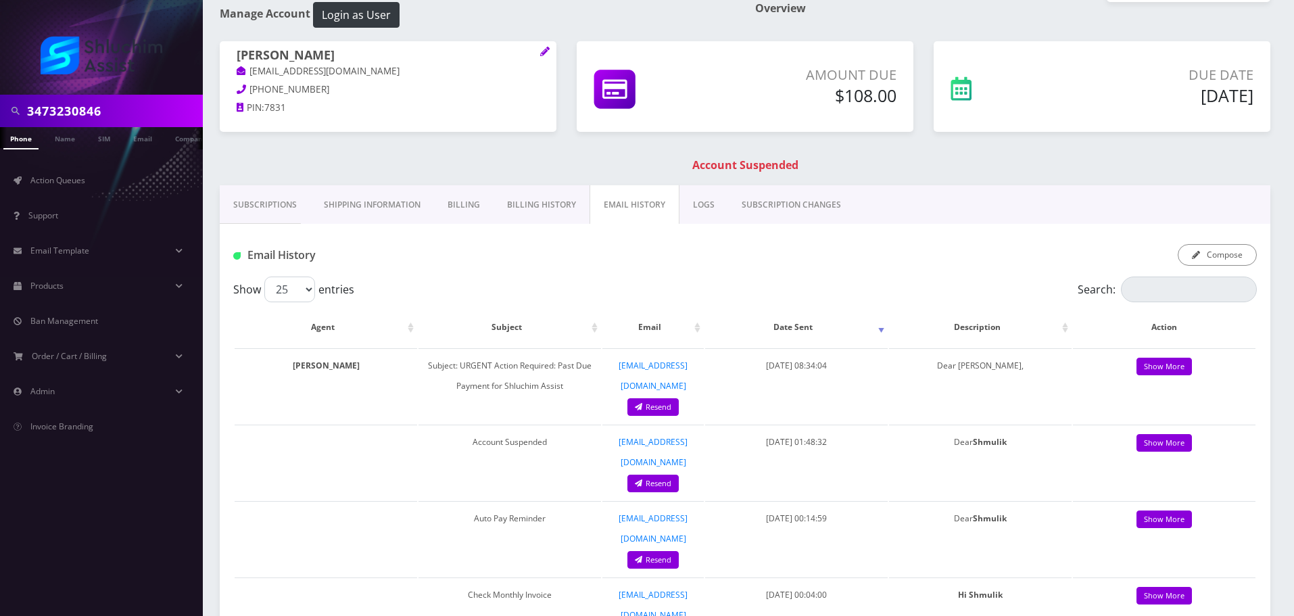
click at [402, 210] on link "Shipping Information" at bounding box center [372, 204] width 124 height 39
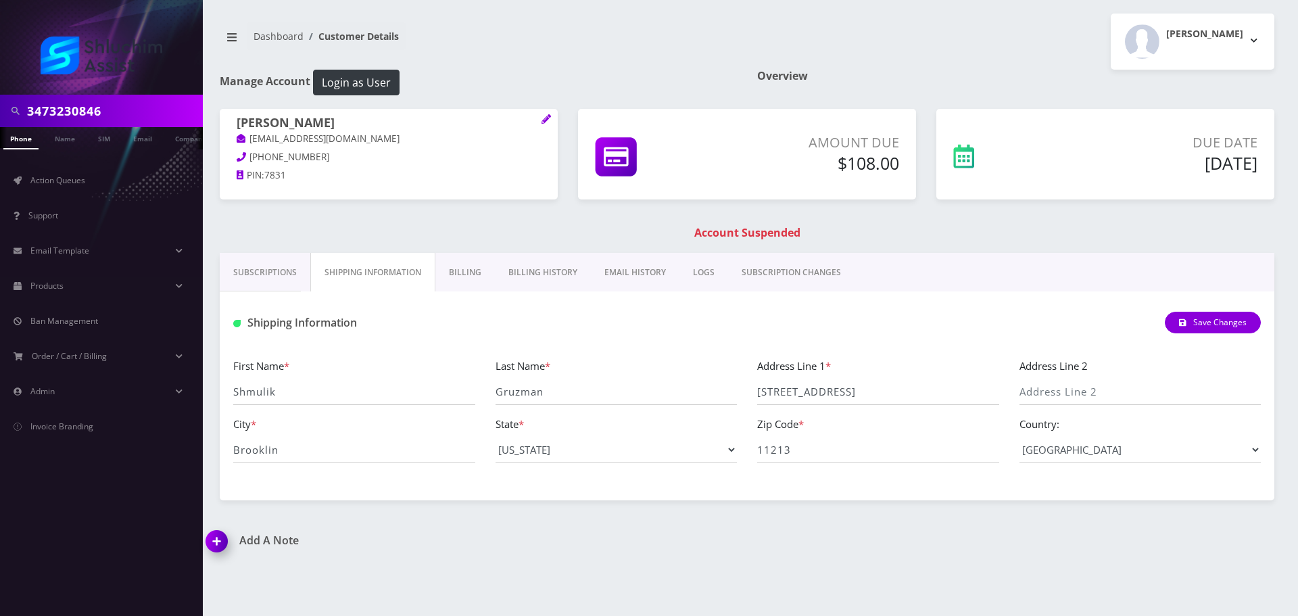
click at [464, 264] on link "Billing" at bounding box center [464, 272] width 59 height 39
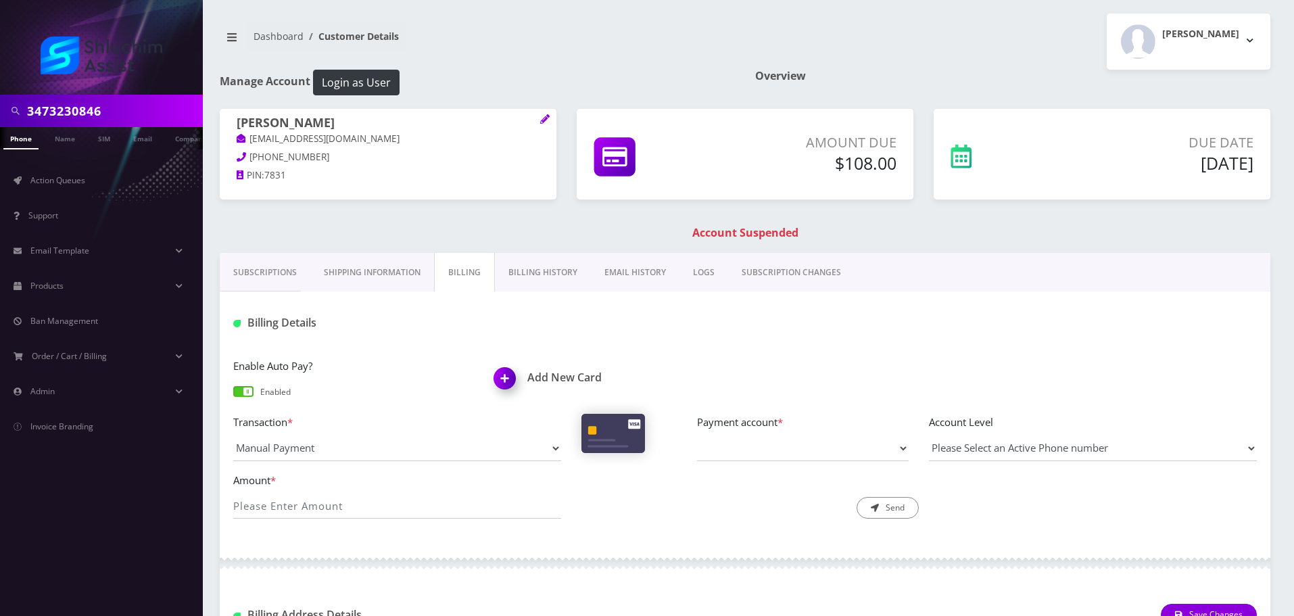
click at [396, 268] on link "Shipping Information" at bounding box center [372, 272] width 124 height 39
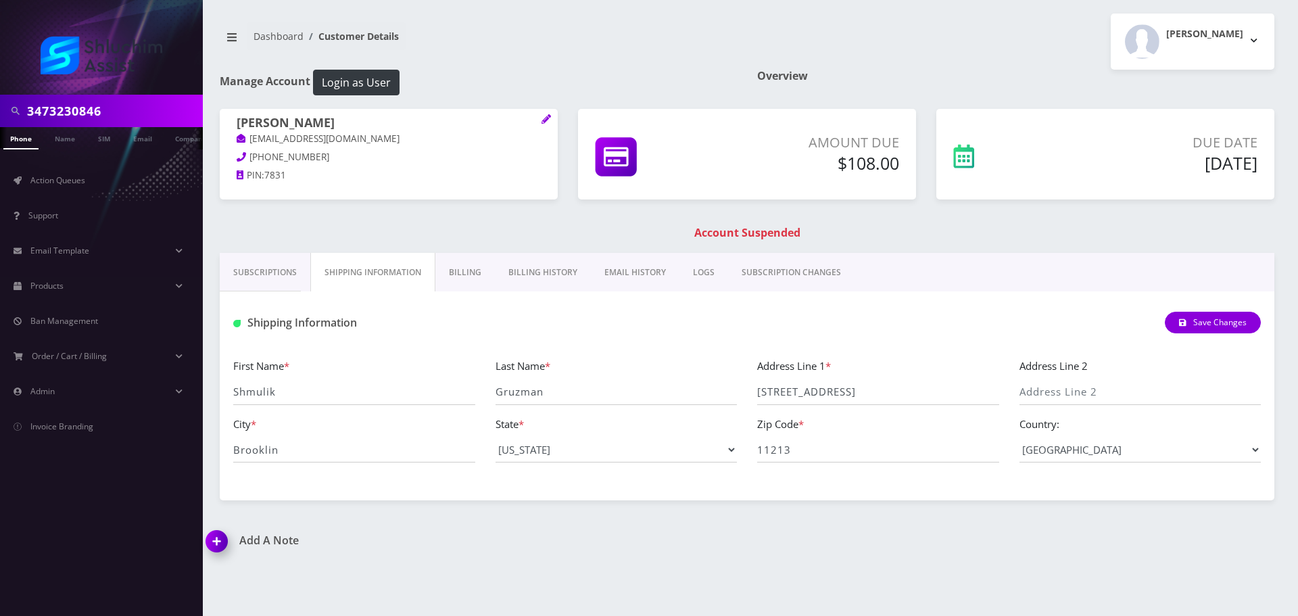
click at [454, 270] on link "Billing" at bounding box center [464, 272] width 59 height 39
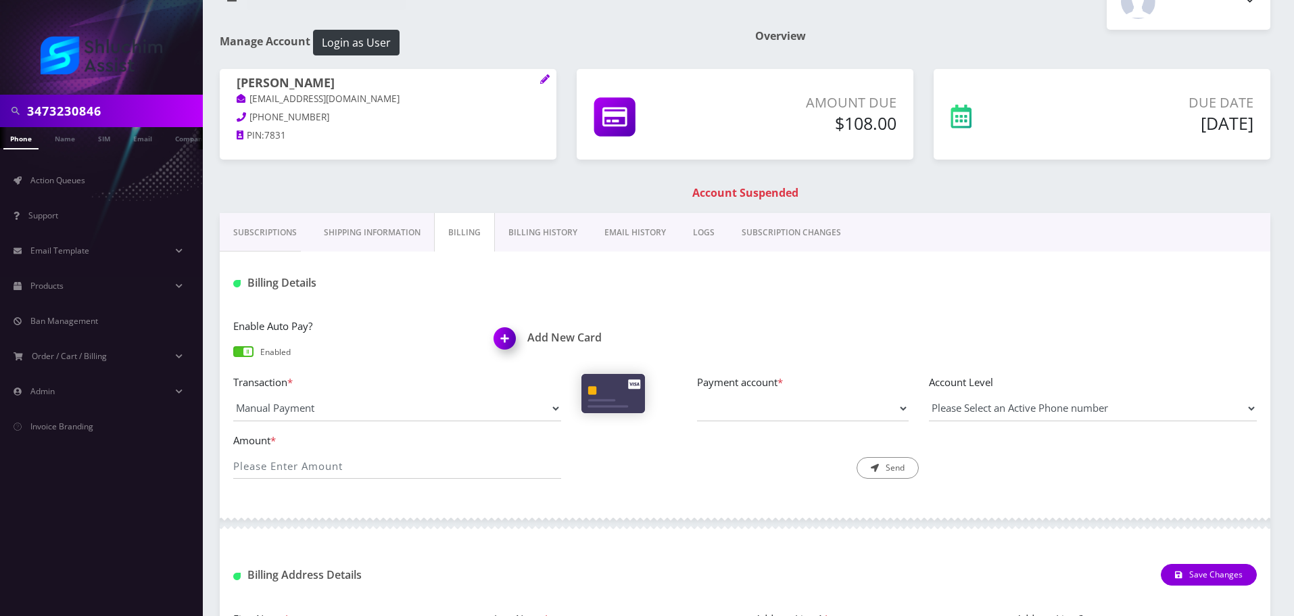
click at [539, 243] on link "Billing History" at bounding box center [543, 232] width 96 height 39
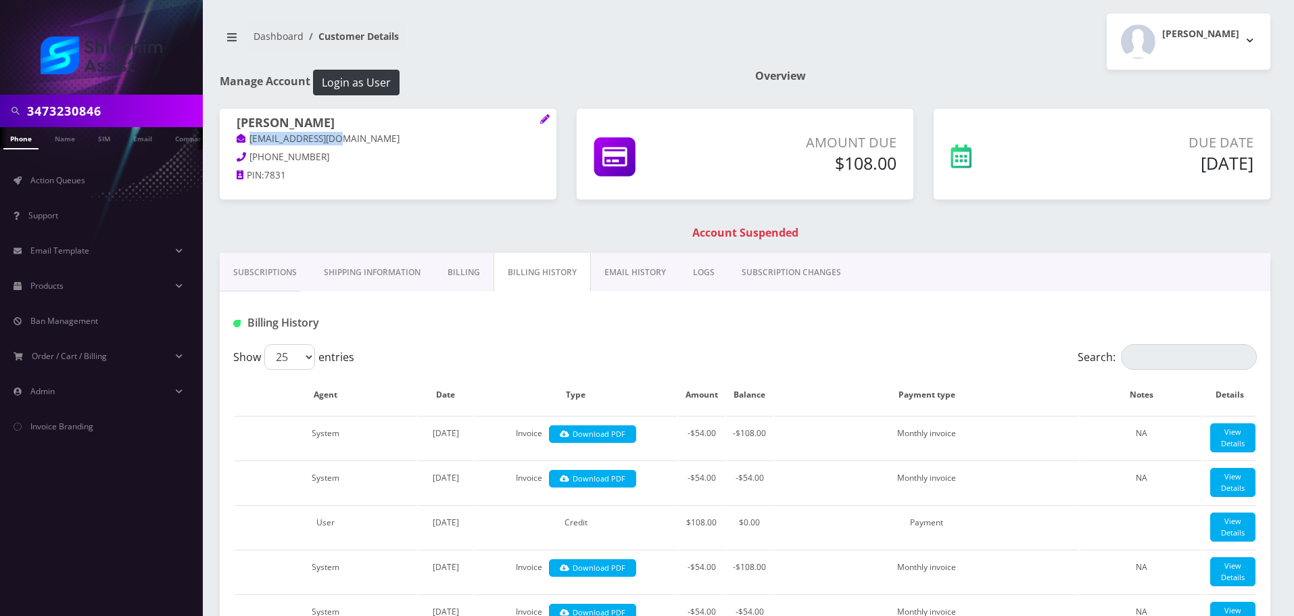
drag, startPoint x: 360, startPoint y: 139, endPoint x: 237, endPoint y: 139, distance: 122.3
click at [237, 139] on p "shg77078@gmail.com" at bounding box center [388, 139] width 303 height 15
copy link "shg77078@gmail.com"
click at [130, 106] on input "3473230846" at bounding box center [113, 111] width 172 height 26
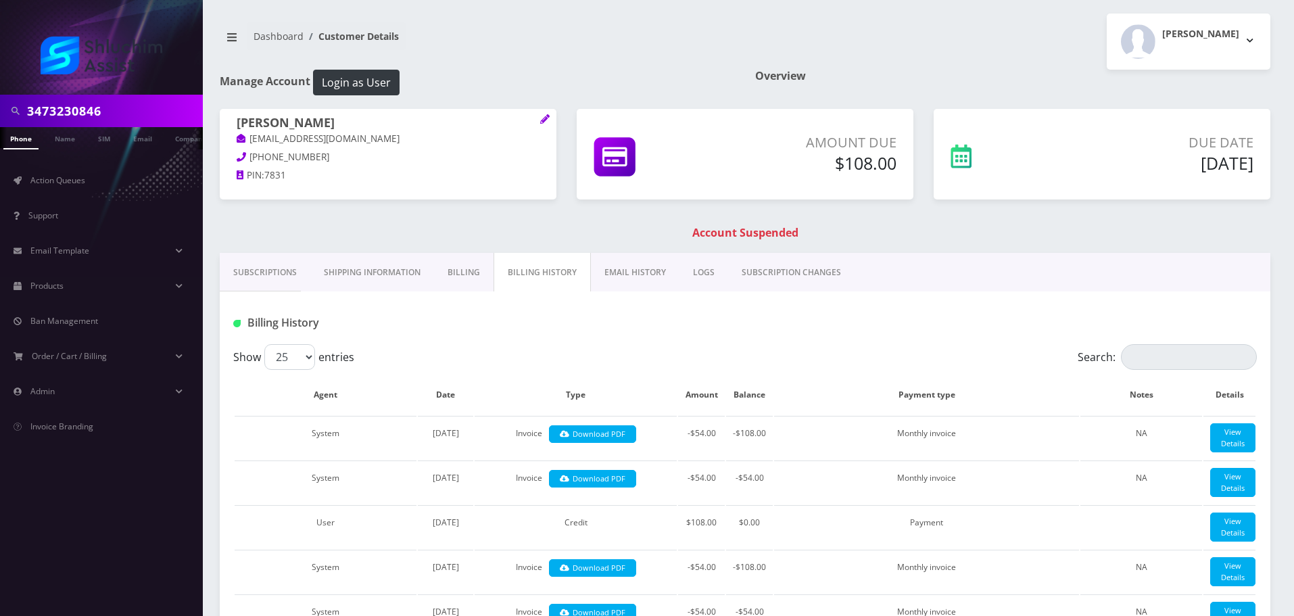
click at [130, 106] on input "3473230846" at bounding box center [113, 111] width 172 height 26
paste input "[PHONE_NUMBER]"
click at [102, 110] on input "[PHONE_NUMBER]" at bounding box center [113, 111] width 172 height 26
type input "9178642733"
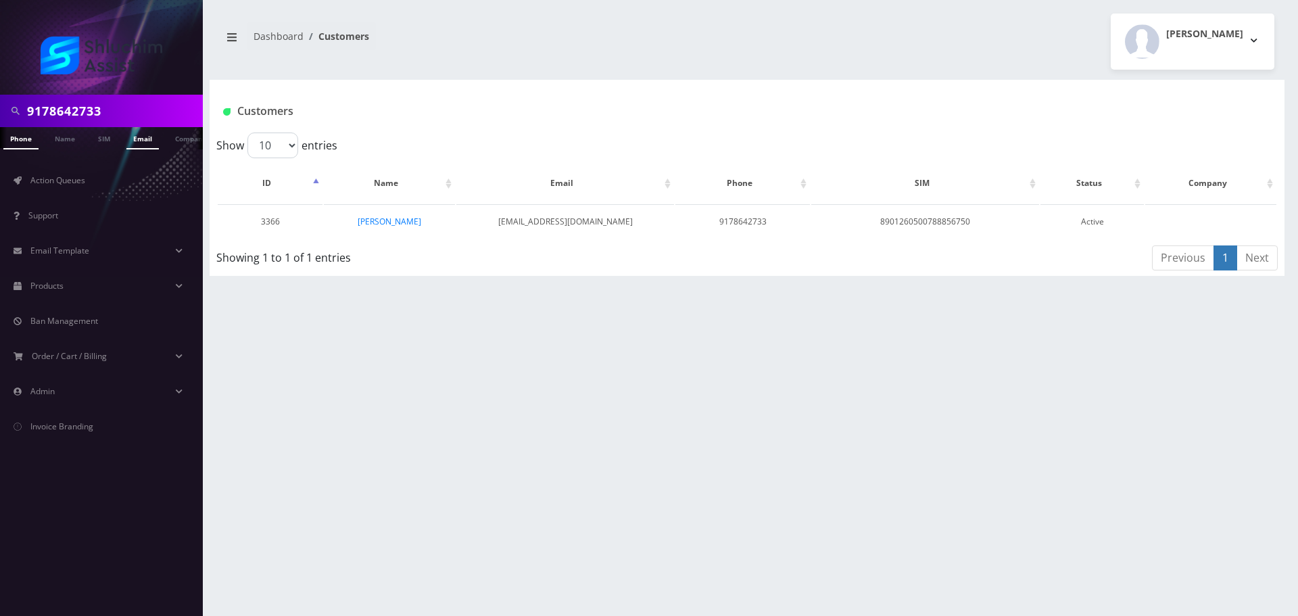
scroll to position [0, 7]
click at [143, 138] on link "Email" at bounding box center [136, 138] width 32 height 22
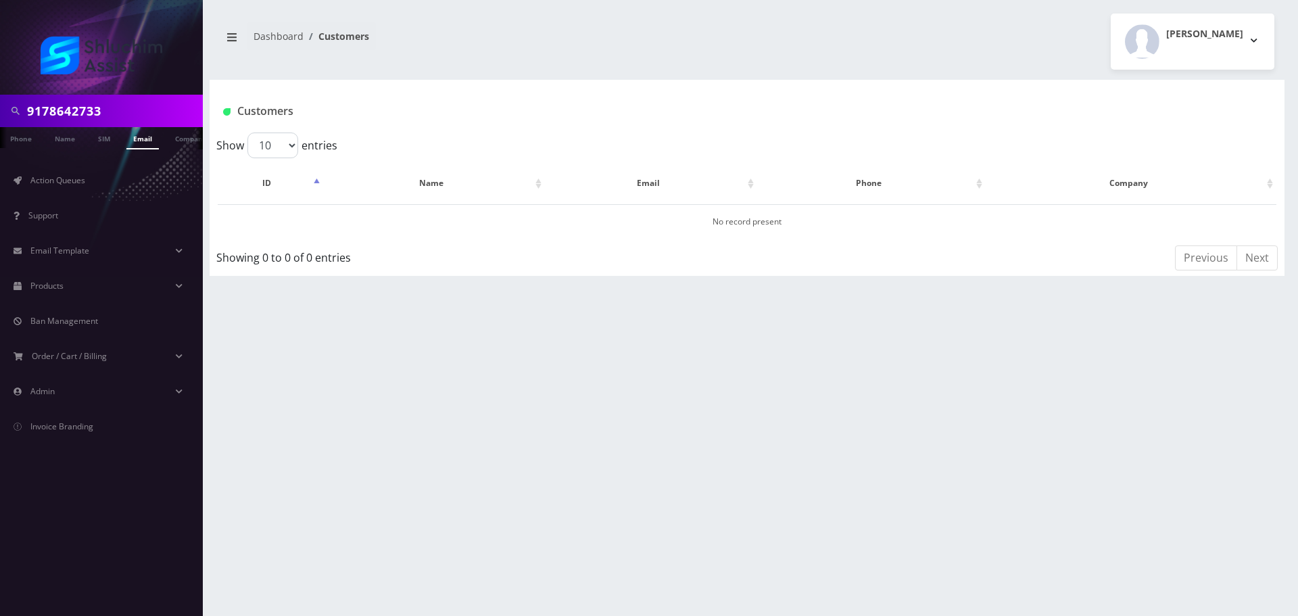
click at [18, 141] on link "Phone" at bounding box center [20, 137] width 35 height 21
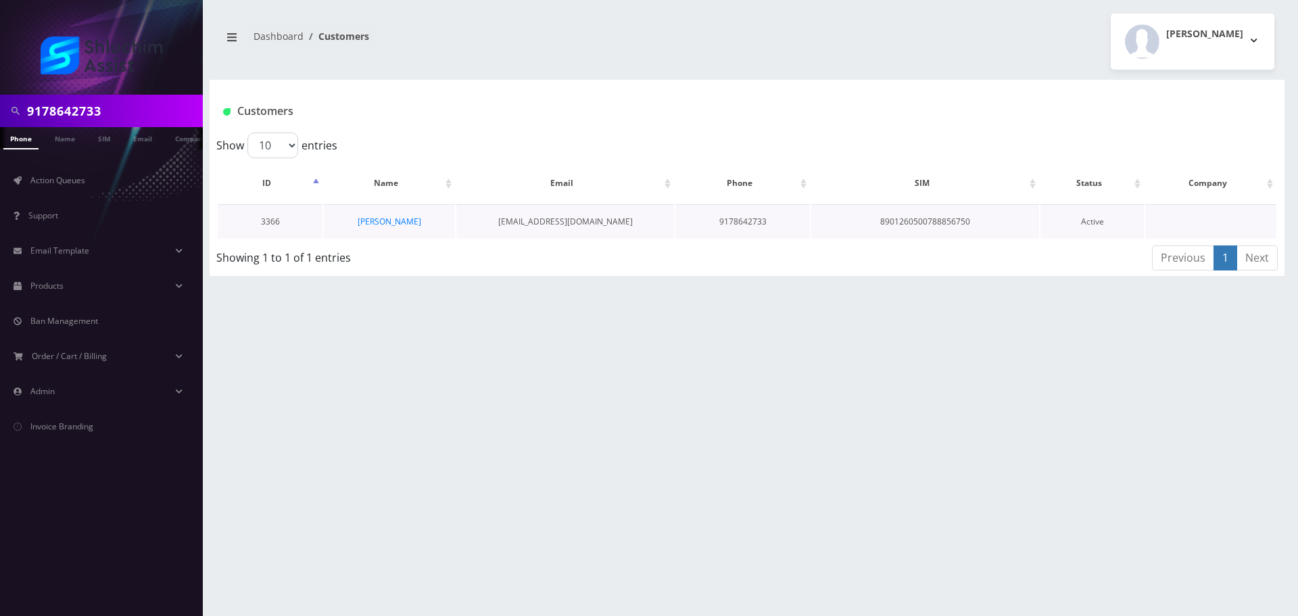
scroll to position [0, 7]
click at [373, 220] on link "[PERSON_NAME]" at bounding box center [390, 221] width 64 height 11
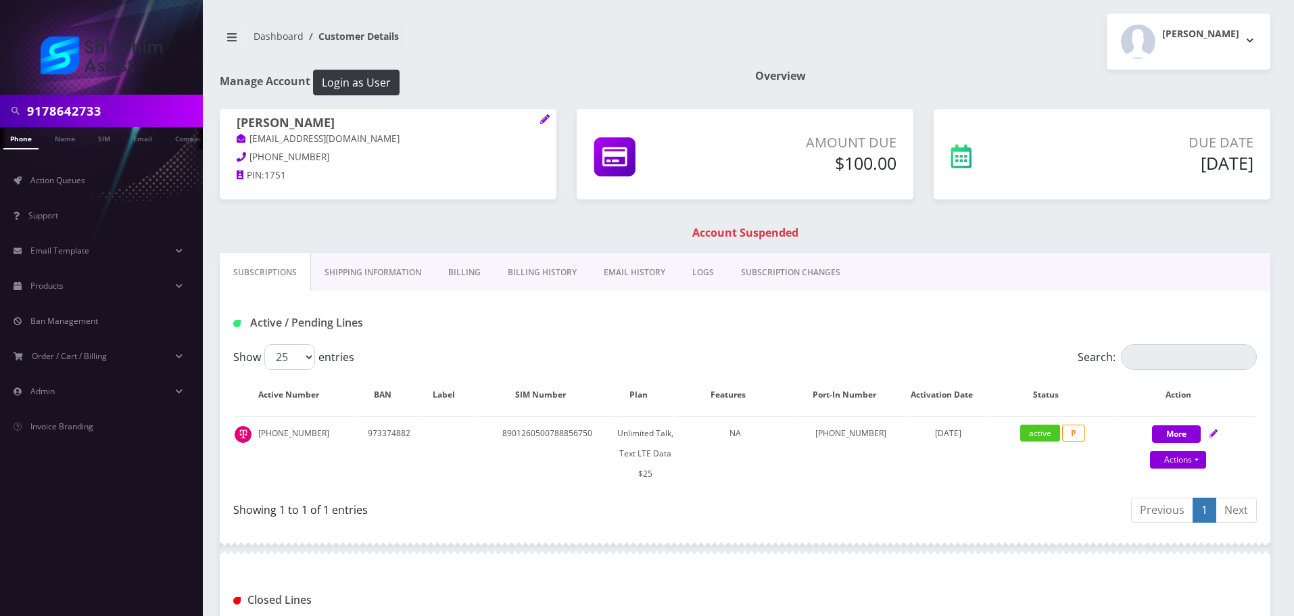
click at [638, 291] on link "EMAIL HISTORY" at bounding box center [634, 272] width 89 height 39
click at [636, 271] on link "EMAIL HISTORY" at bounding box center [634, 272] width 90 height 39
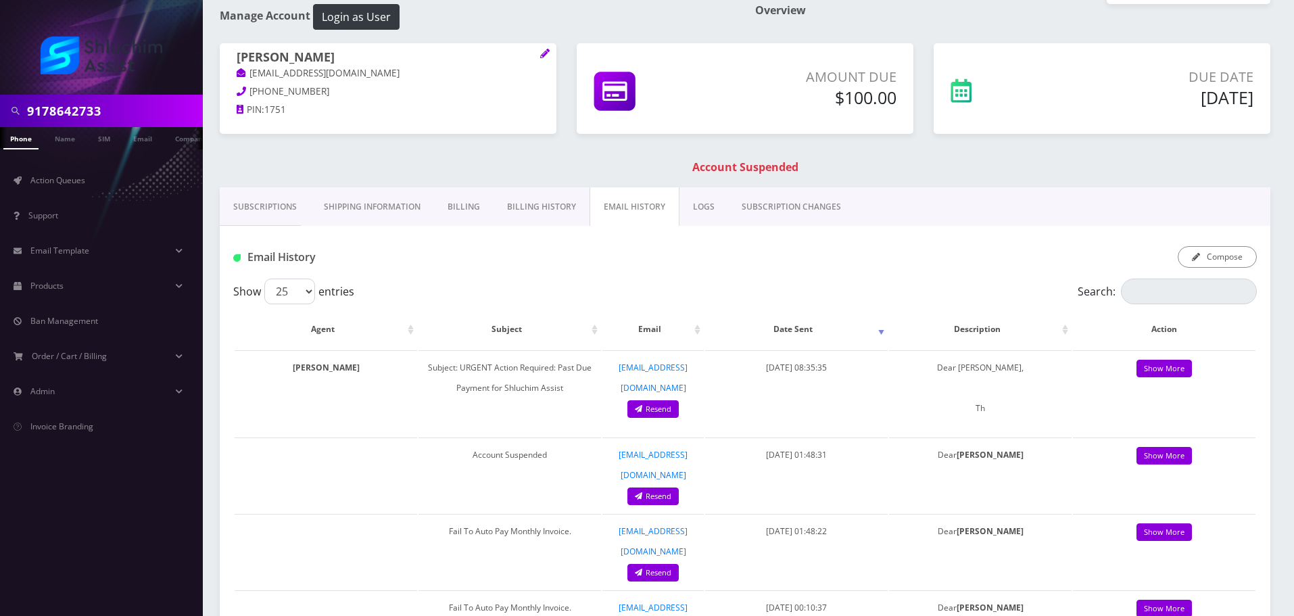
scroll to position [68, 0]
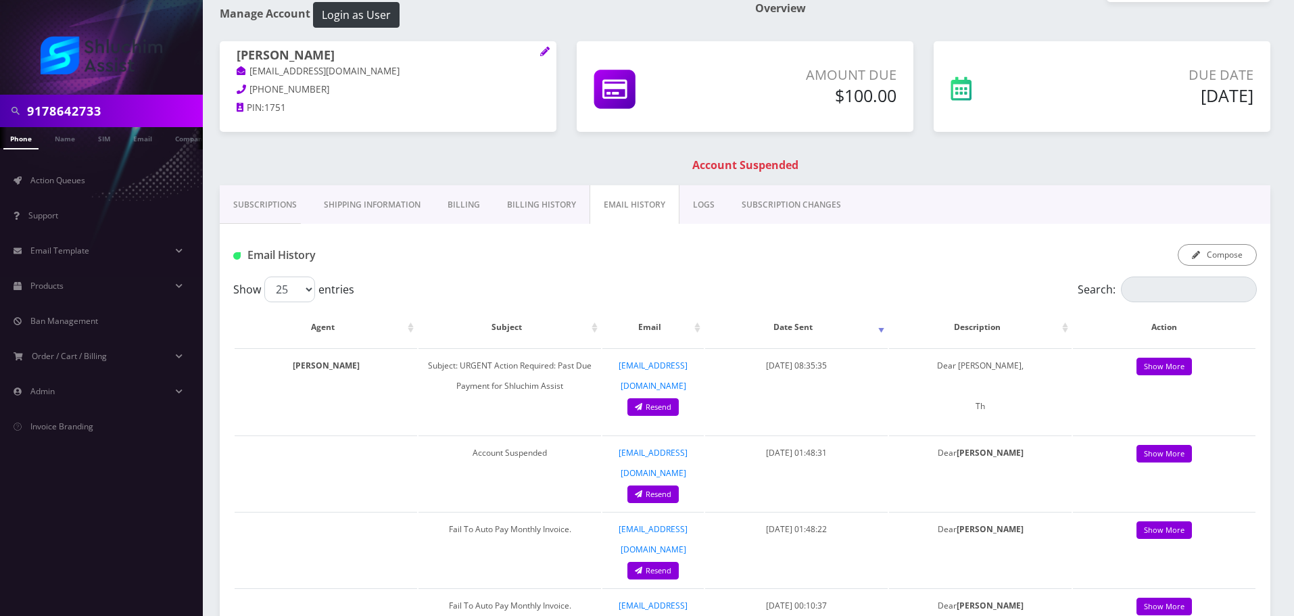
click at [546, 193] on link "Billing History" at bounding box center [541, 204] width 96 height 39
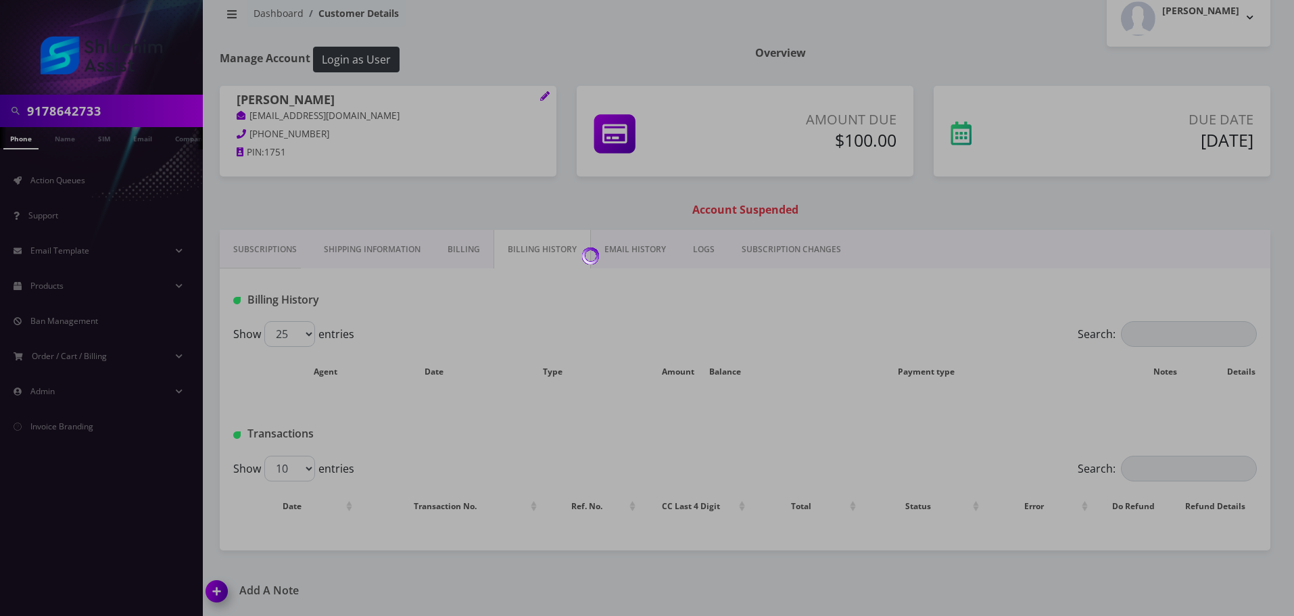
scroll to position [23, 0]
drag, startPoint x: 608, startPoint y: 216, endPoint x: 610, endPoint y: 235, distance: 19.1
click at [608, 216] on body "9178642733 Phone Name SIM Email Company Customer Action Queues Support Email Te…" at bounding box center [647, 296] width 1294 height 639
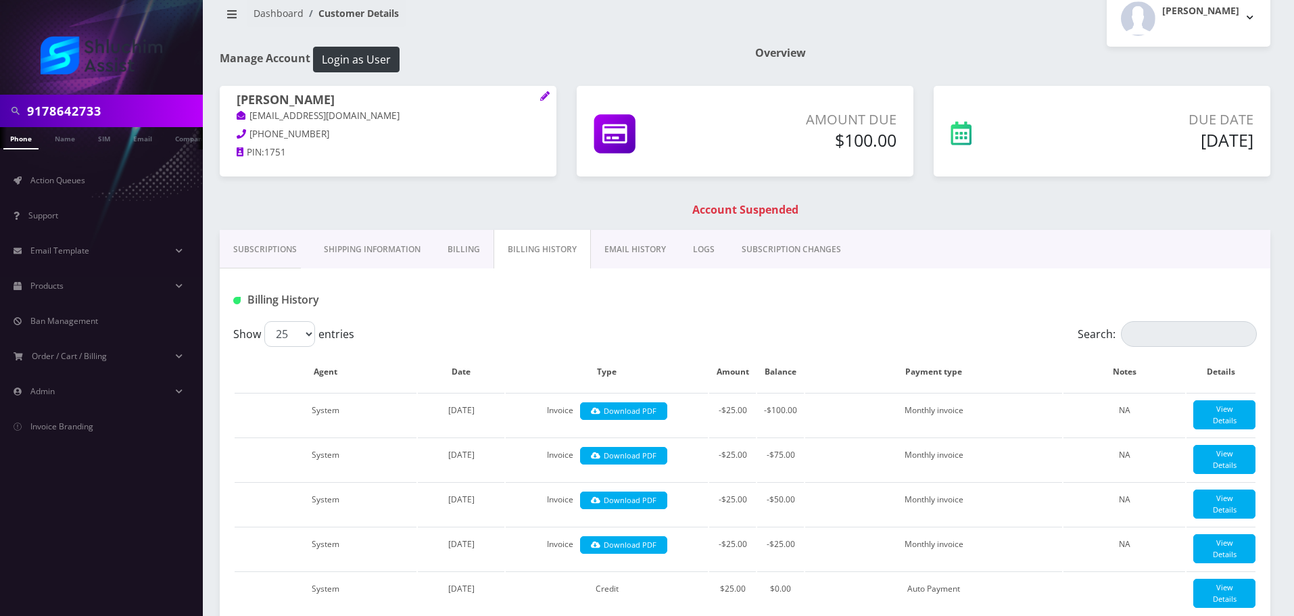
click at [611, 237] on link "EMAIL HISTORY" at bounding box center [635, 249] width 89 height 39
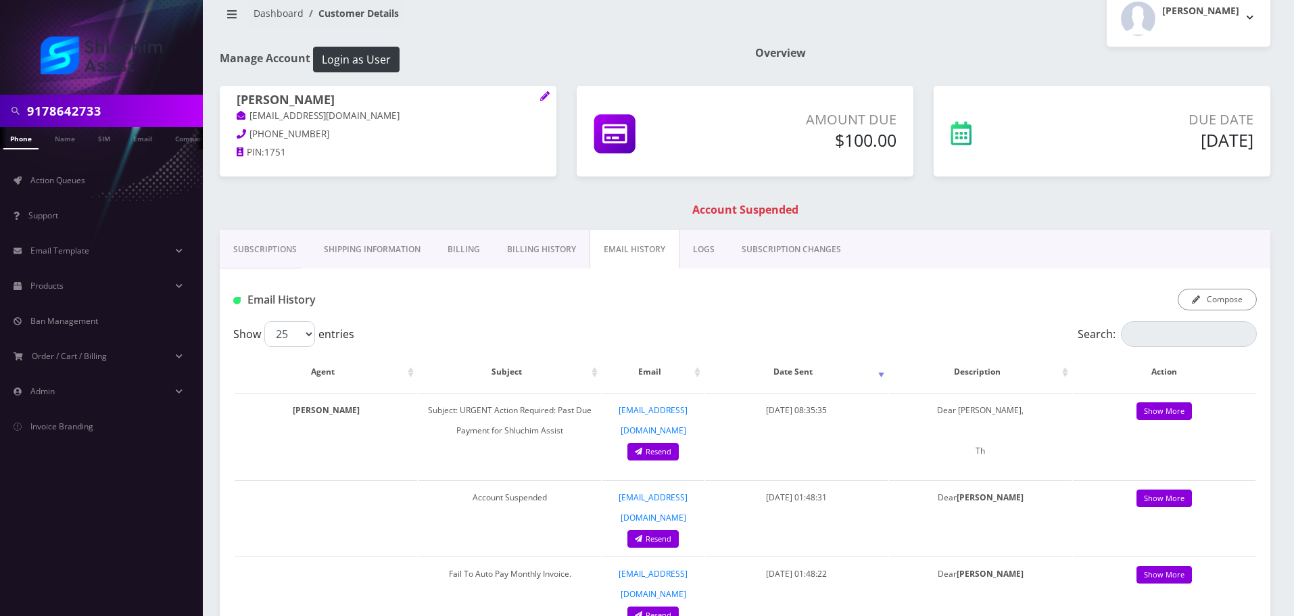
click at [535, 247] on link "Billing History" at bounding box center [541, 249] width 96 height 39
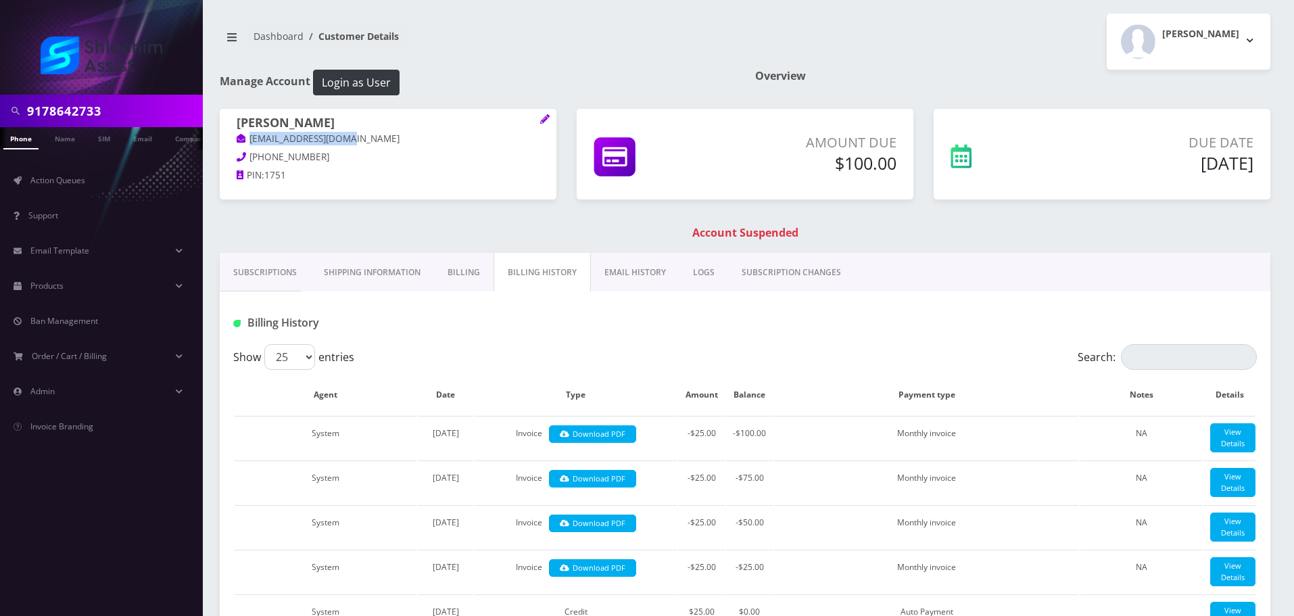
drag, startPoint x: 376, startPoint y: 145, endPoint x: 207, endPoint y: 79, distance: 181.3
click at [229, 143] on div "chaya rivkin nutyrivkin@gmail.com 917-864-2733 PIN: 1751" at bounding box center [388, 151] width 337 height 84
copy link "nutyrivkin@gmail.com"
click at [139, 118] on input "9178642733" at bounding box center [113, 111] width 172 height 26
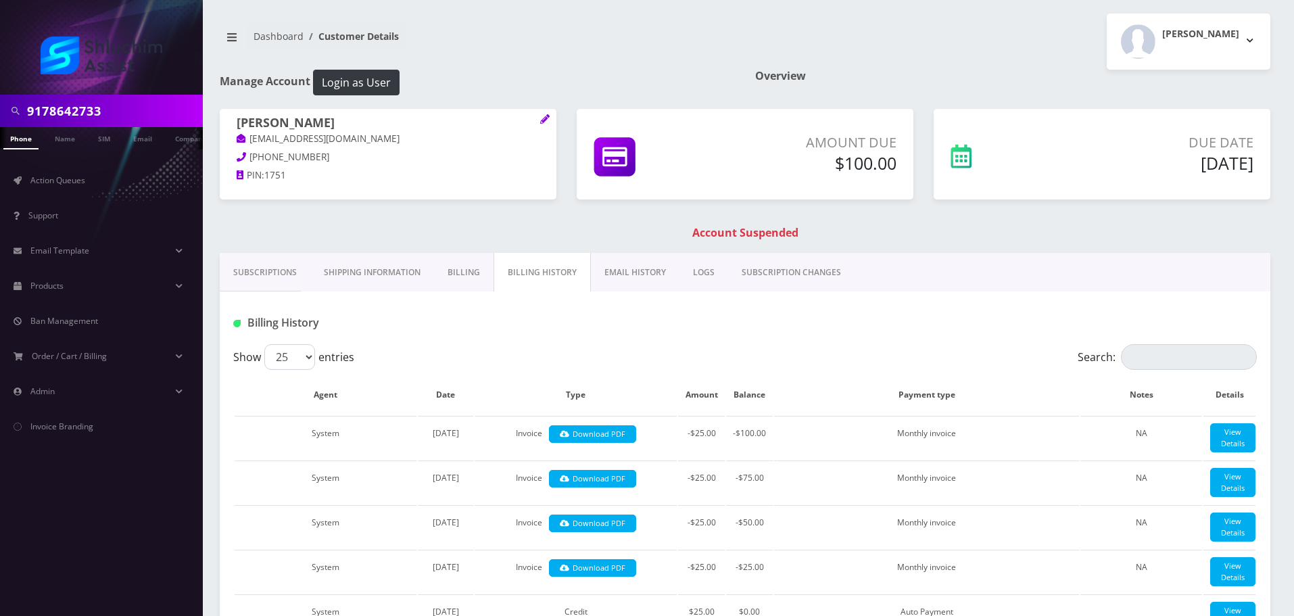
click at [139, 118] on input "9178642733" at bounding box center [113, 111] width 172 height 26
paste input "510-216-8938"
click at [86, 114] on input "[PHONE_NUMBER]" at bounding box center [113, 111] width 172 height 26
type input "5102168938"
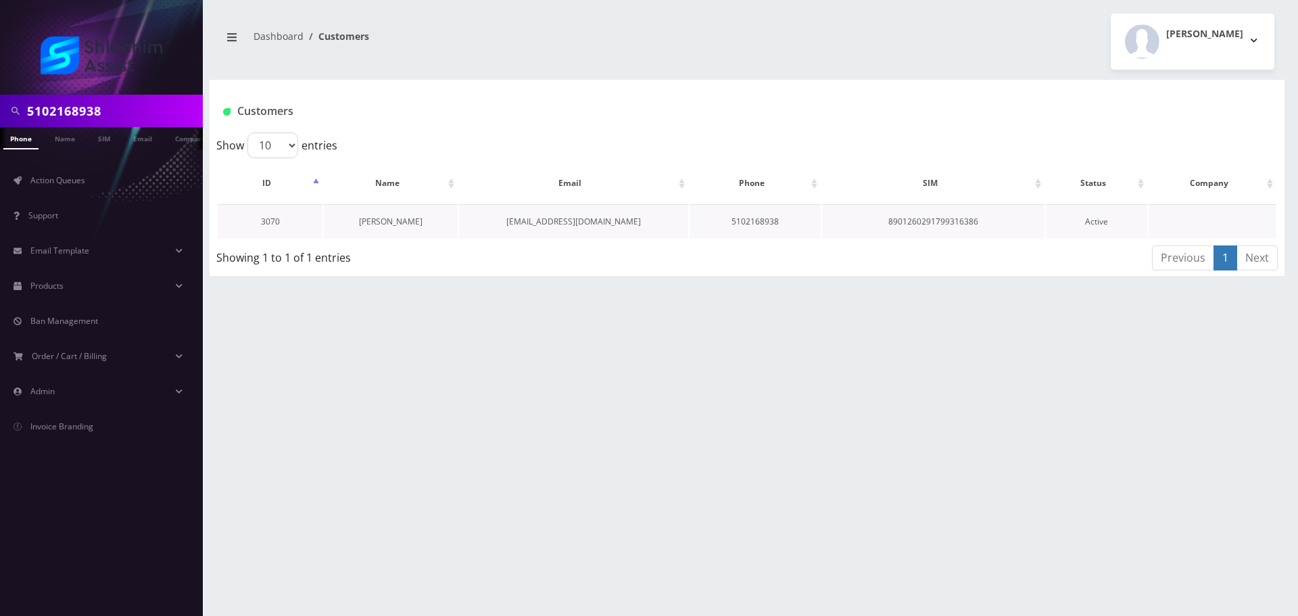
click at [399, 218] on link "[PERSON_NAME]" at bounding box center [391, 221] width 64 height 11
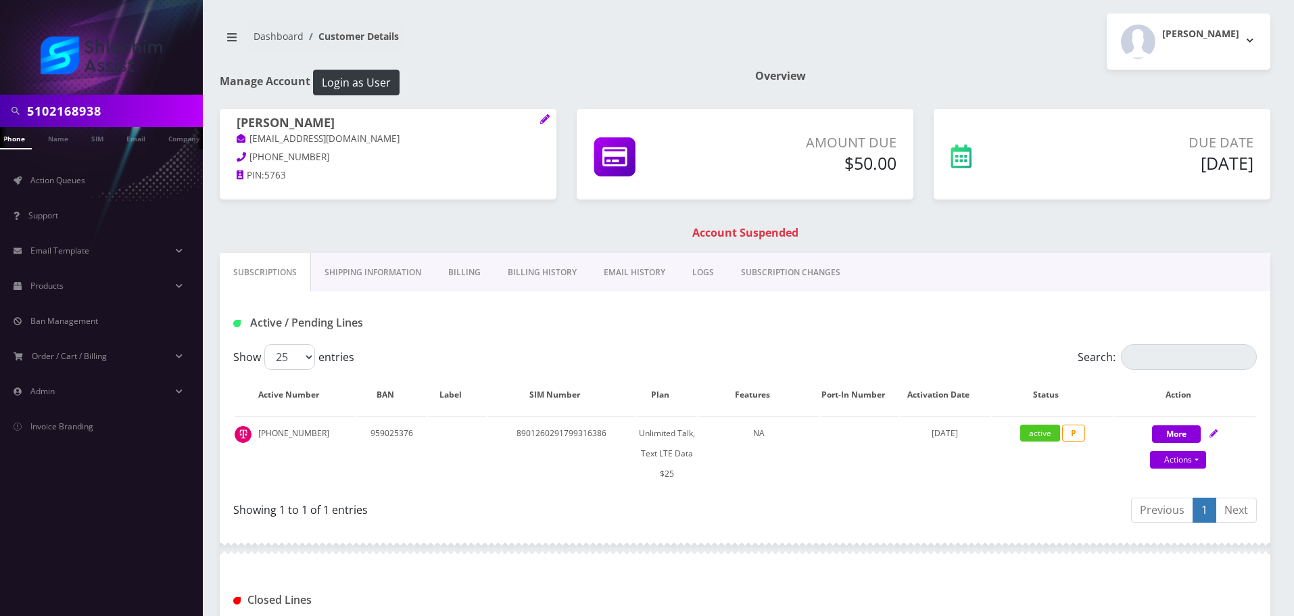
click at [533, 274] on link "Billing History" at bounding box center [542, 272] width 96 height 39
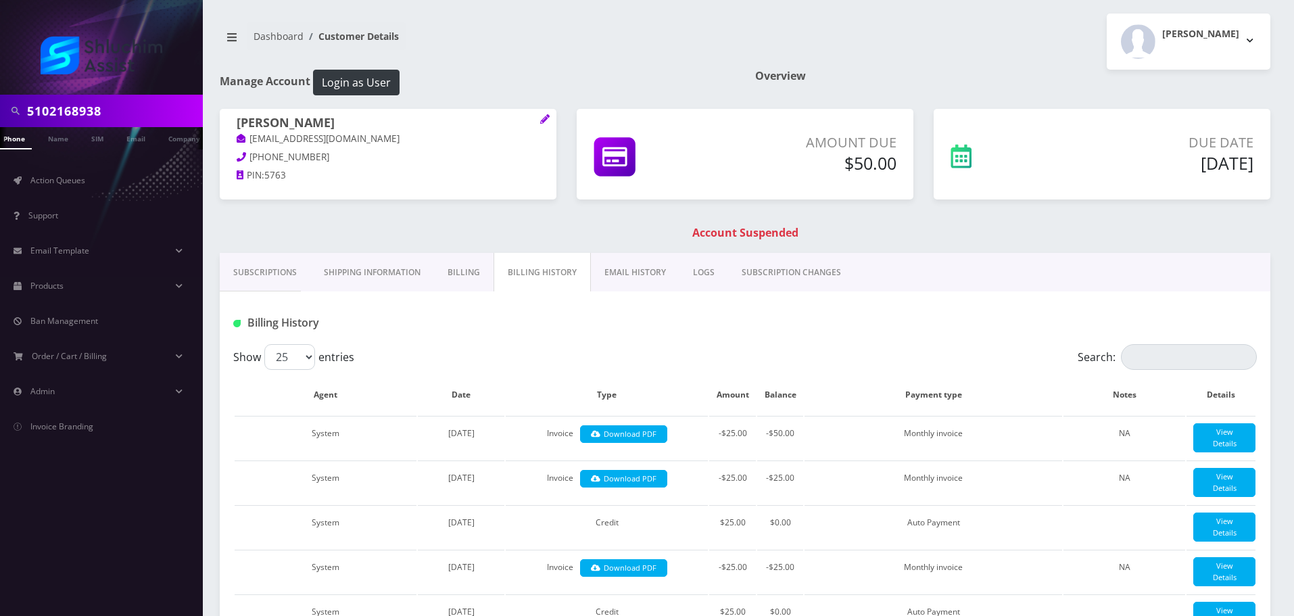
click at [278, 276] on link "Subscriptions" at bounding box center [265, 272] width 91 height 39
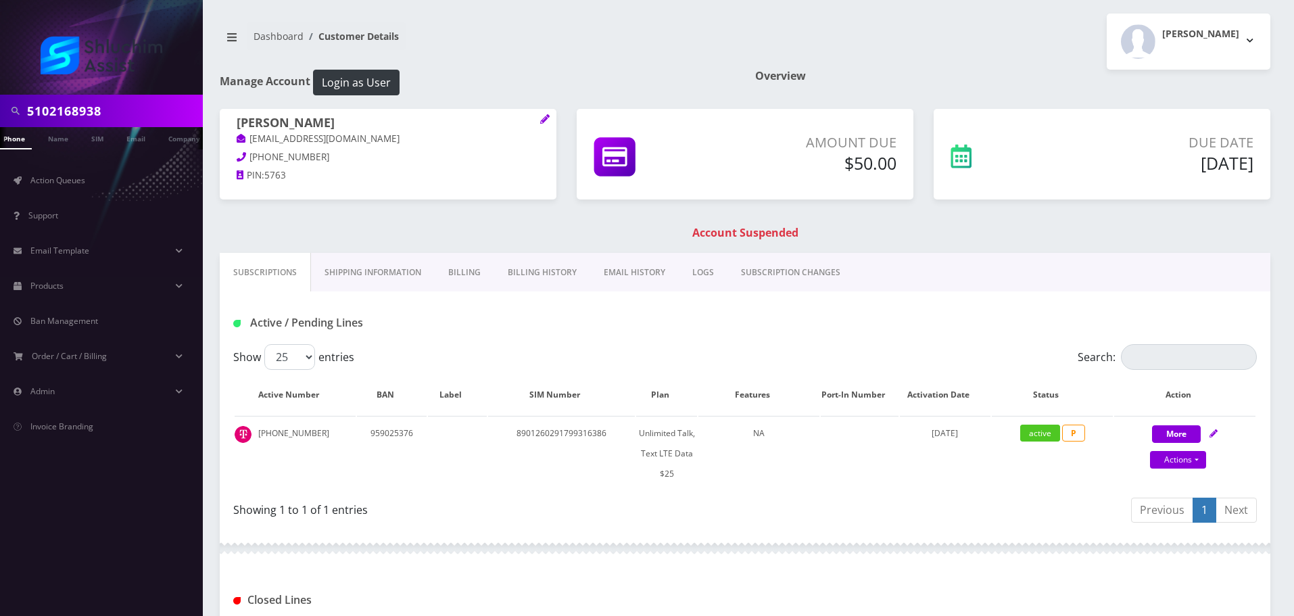
click at [538, 272] on link "Billing History" at bounding box center [542, 272] width 96 height 39
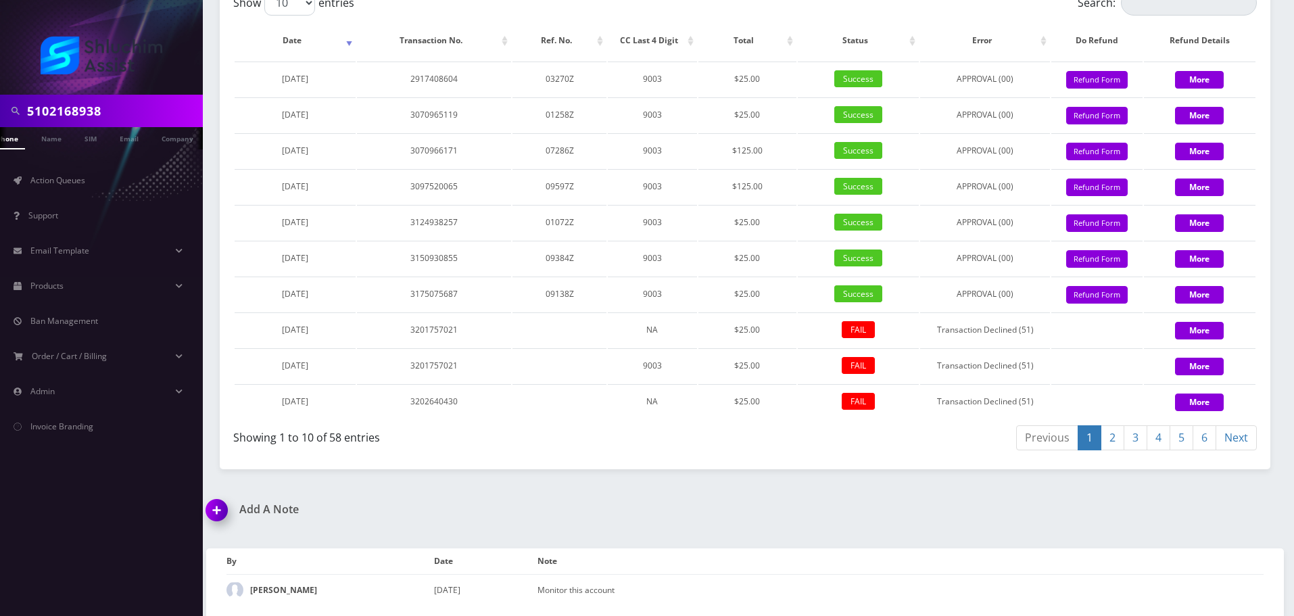
scroll to position [0, 20]
click at [132, 114] on input "5102168938" at bounding box center [113, 111] width 172 height 26
paste input "-216-"
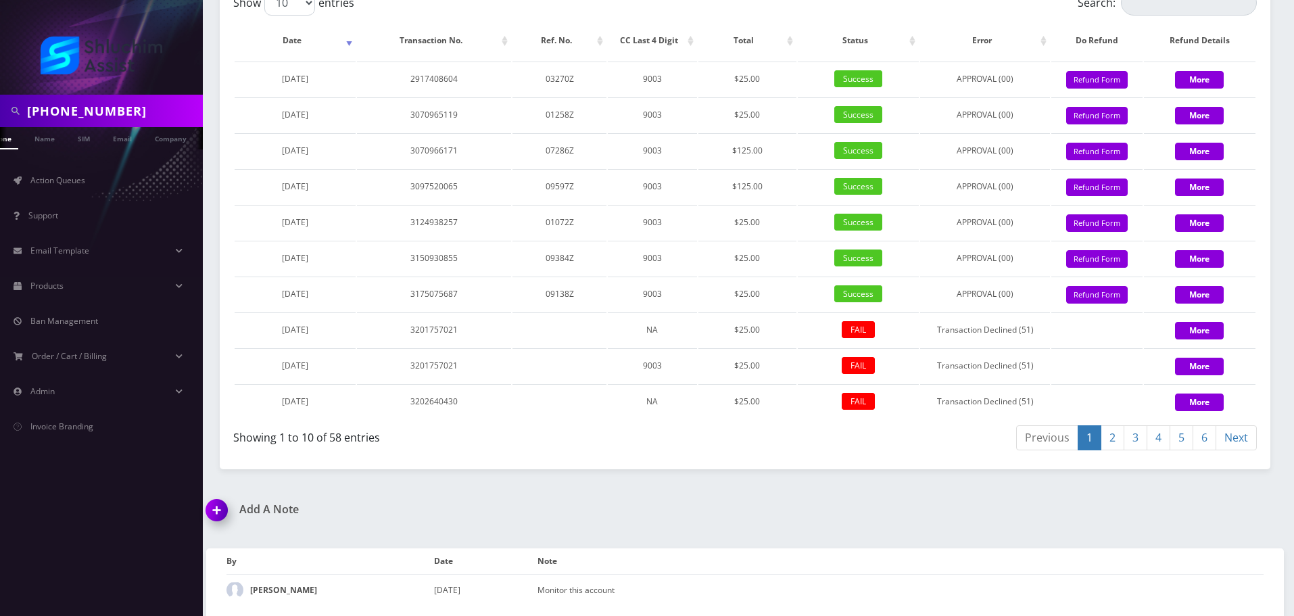
click at [74, 109] on input "[PHONE_NUMBER]" at bounding box center [113, 111] width 172 height 26
type input "5102168938"
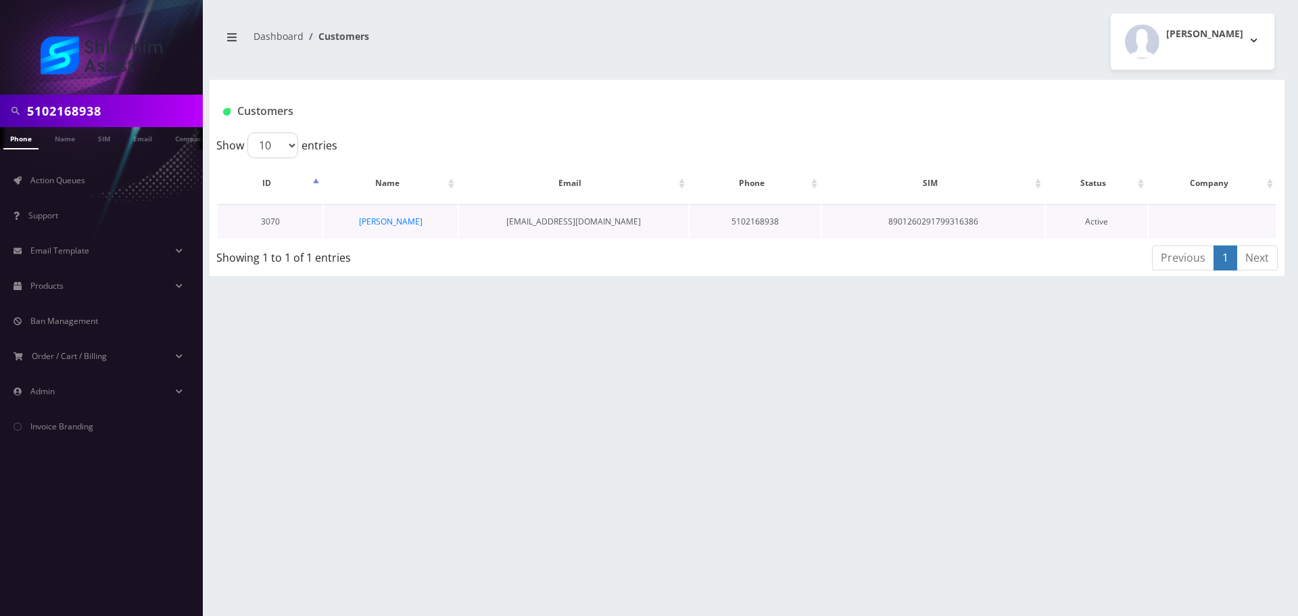
click at [420, 234] on td "[PERSON_NAME]" at bounding box center [390, 221] width 133 height 34
drag, startPoint x: 374, startPoint y: 212, endPoint x: 382, endPoint y: 220, distance: 11.0
click at [375, 214] on td "[PERSON_NAME]" at bounding box center [390, 221] width 133 height 34
click at [383, 220] on link "[PERSON_NAME]" at bounding box center [391, 221] width 64 height 11
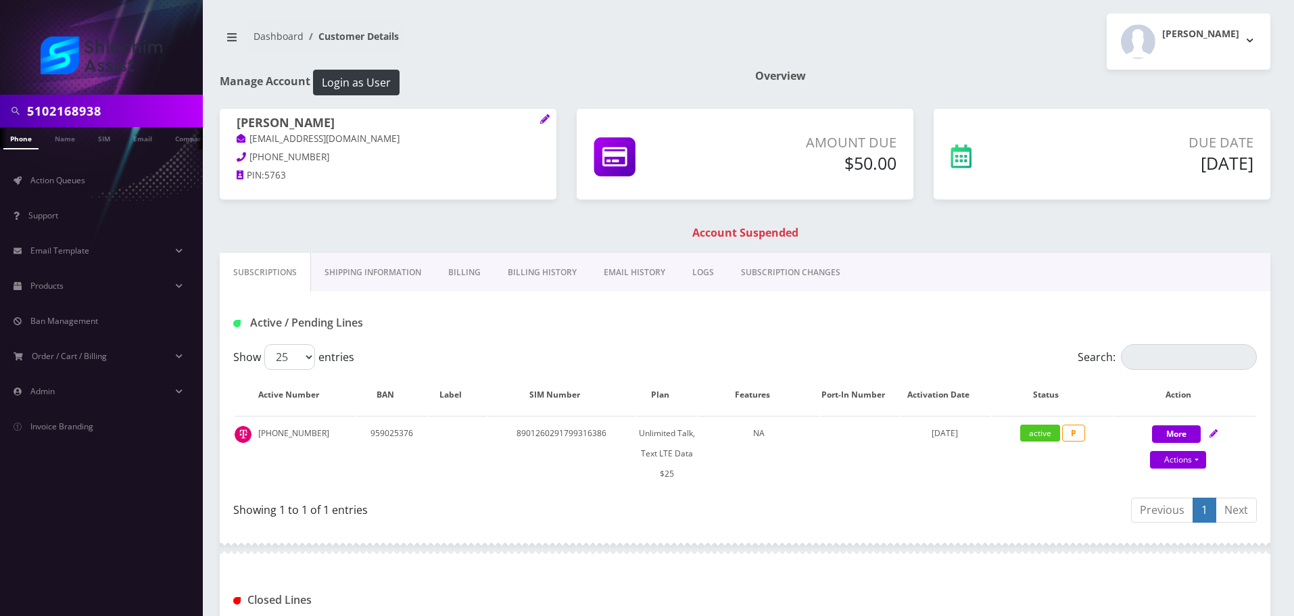
click at [568, 274] on link "Billing History" at bounding box center [542, 272] width 96 height 39
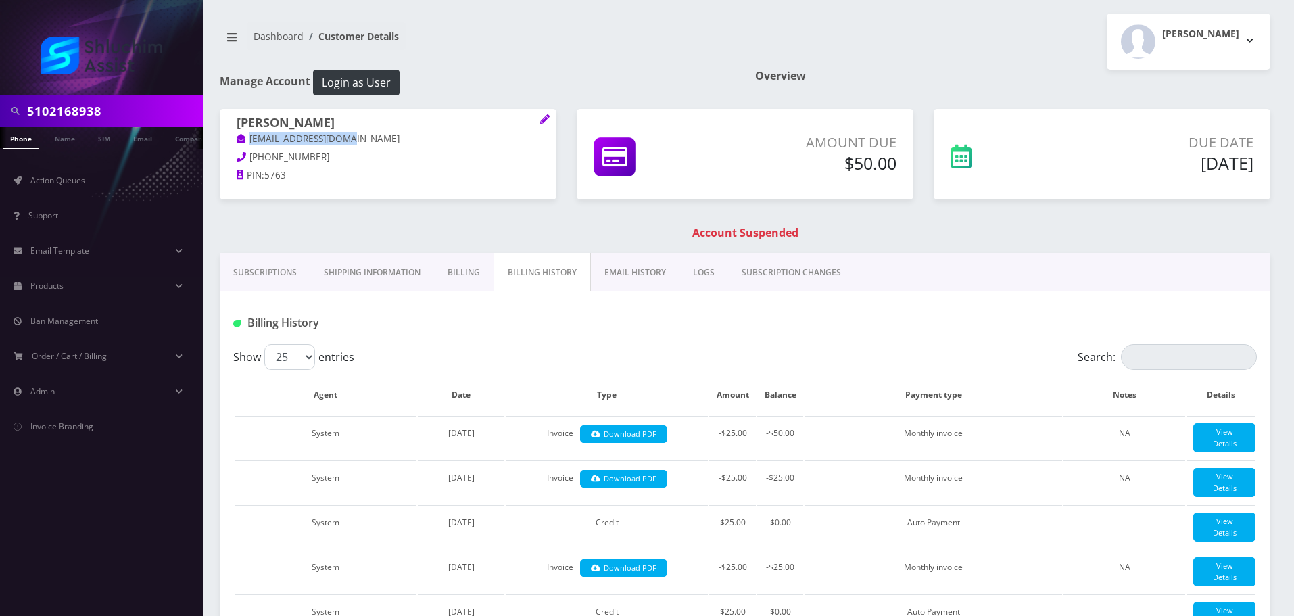
drag, startPoint x: 362, startPoint y: 143, endPoint x: 239, endPoint y: 139, distance: 123.1
click at [239, 139] on p "[EMAIL_ADDRESS][DOMAIN_NAME]" at bounding box center [388, 139] width 303 height 15
copy link "[EMAIL_ADDRESS][DOMAIN_NAME]"
click at [636, 265] on link "EMAIL HISTORY" at bounding box center [635, 272] width 89 height 39
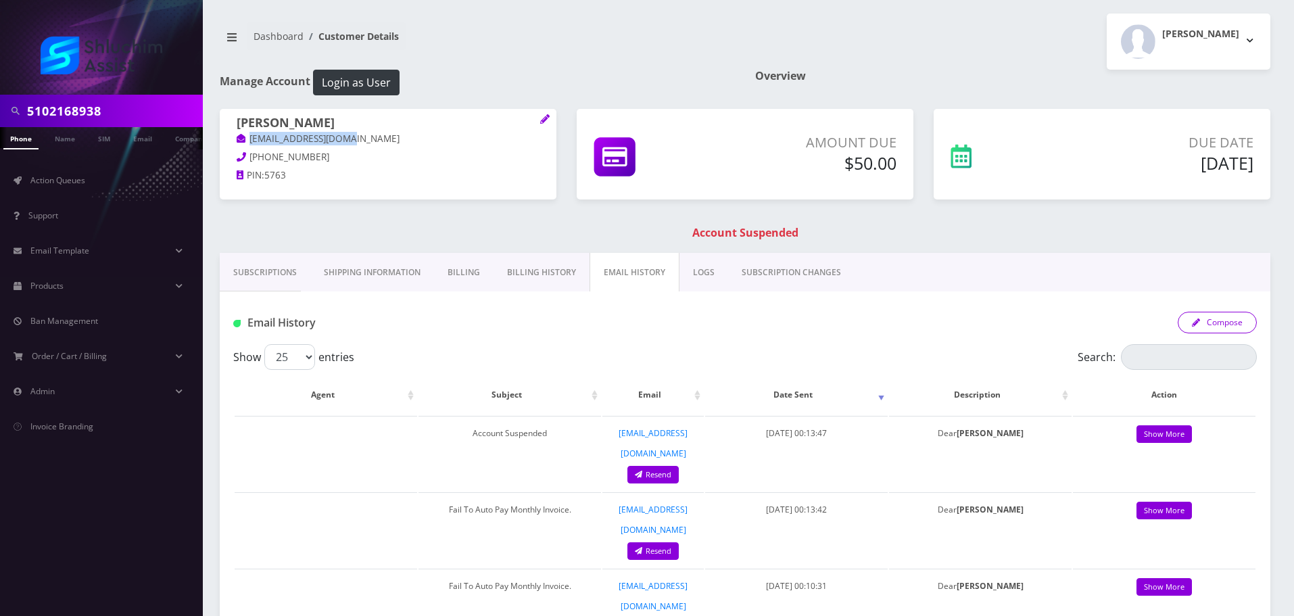
click at [1223, 321] on button "Compose" at bounding box center [1217, 323] width 79 height 22
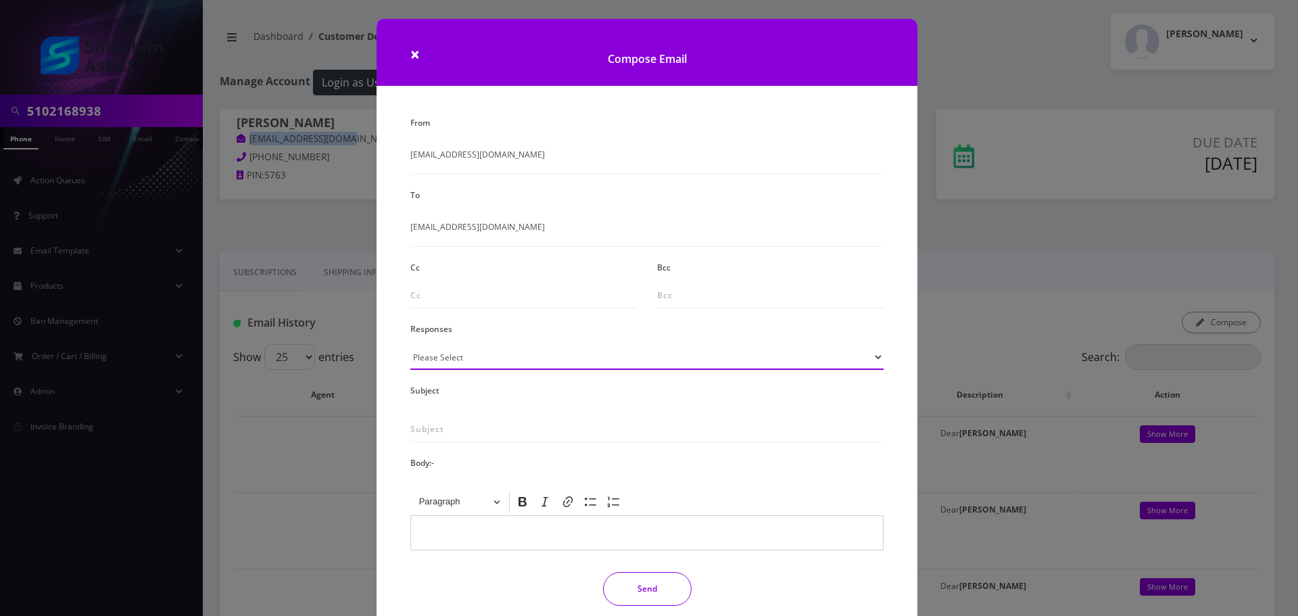
click at [478, 367] on select "Please Select TMobile port Unable to activate CH Pickup Past Due Pick up follow…" at bounding box center [646, 357] width 473 height 26
select select "29"
click at [410, 344] on select "Please Select TMobile port Unable to activate CH Pickup Past Due Pick up follow…" at bounding box center [646, 357] width 473 height 26
type input "Subject: URGENT Action Required: Past Due Payment for Shluchim Assist"
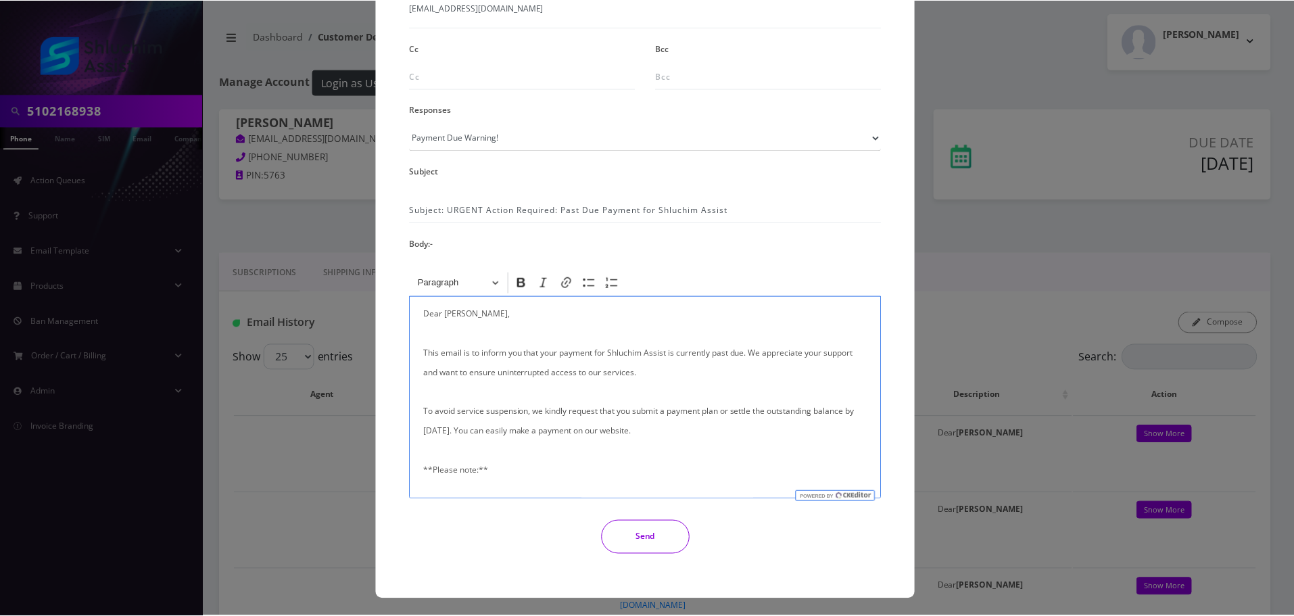
scroll to position [222, 0]
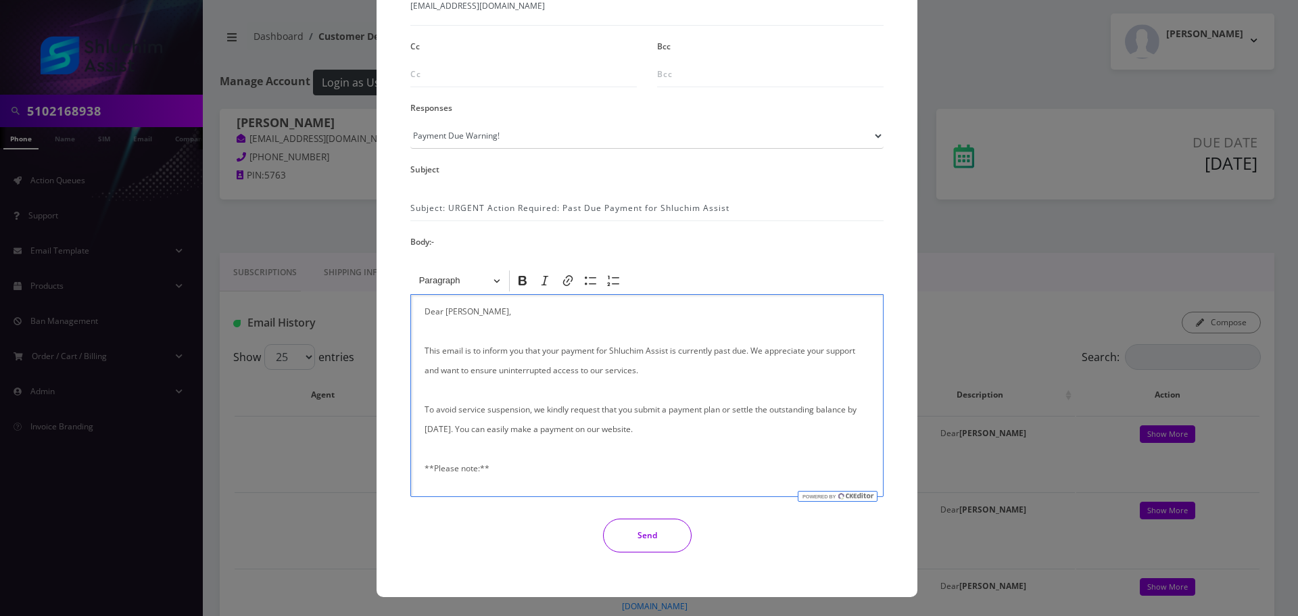
click at [652, 540] on button "Send" at bounding box center [647, 535] width 89 height 34
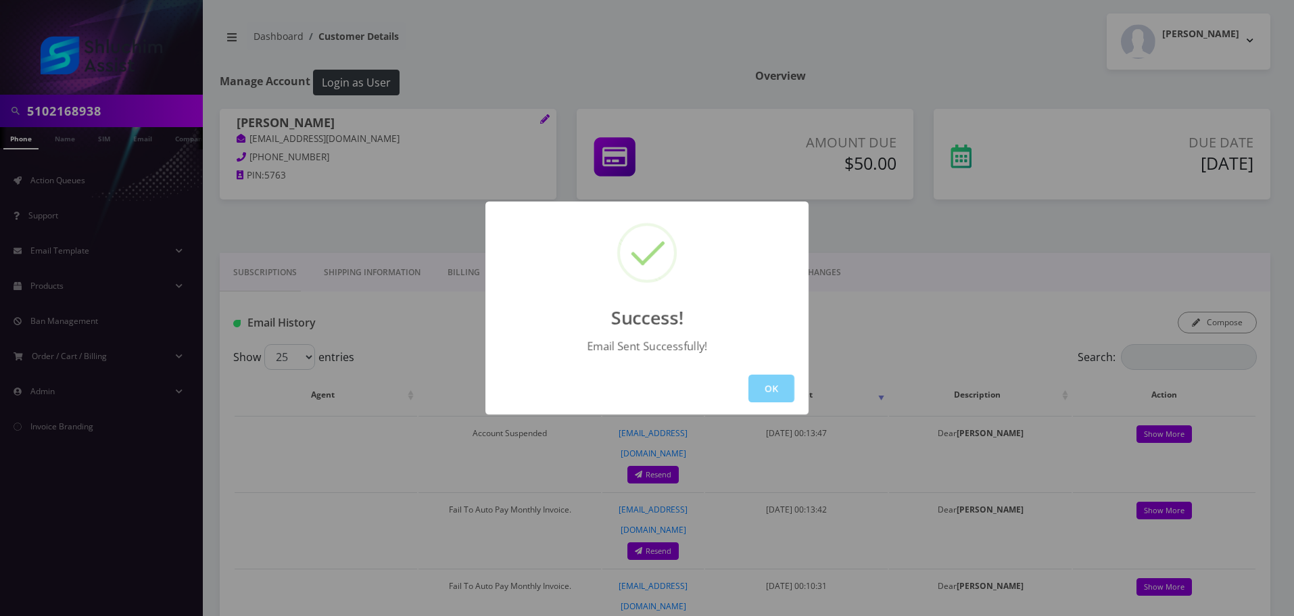
drag, startPoint x: 786, startPoint y: 391, endPoint x: 447, endPoint y: 282, distance: 355.7
click at [785, 391] on button "OK" at bounding box center [771, 388] width 46 height 28
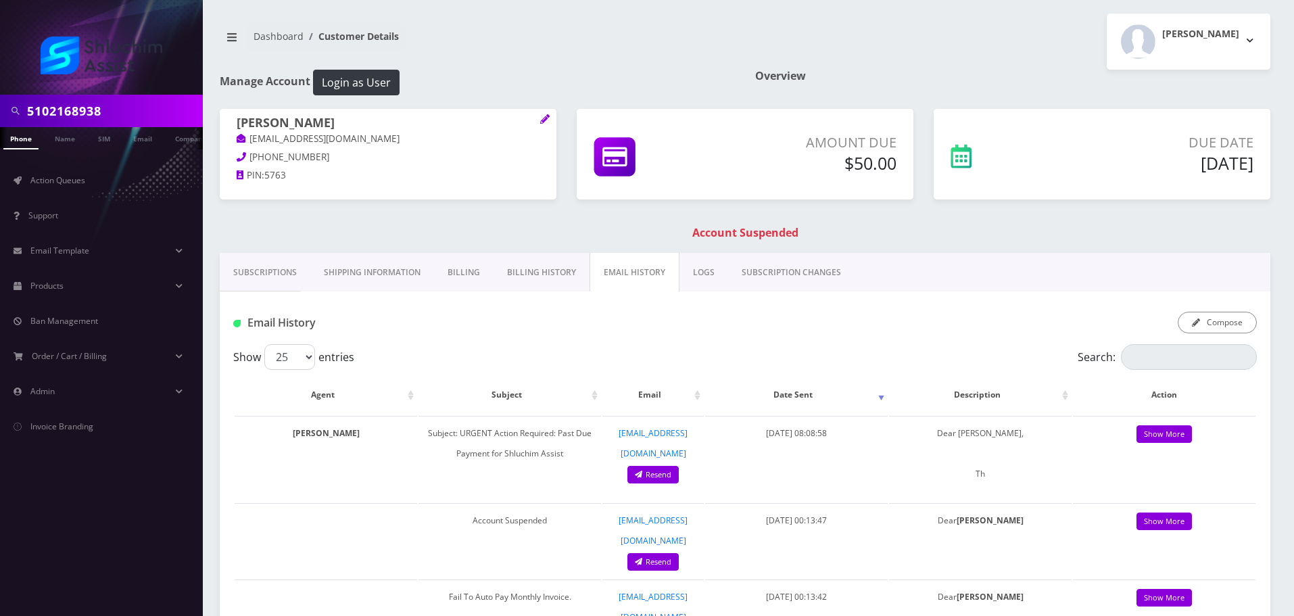
click at [121, 107] on input "5102168938" at bounding box center [113, 111] width 172 height 26
click at [106, 173] on link "Action Queues" at bounding box center [101, 180] width 203 height 28
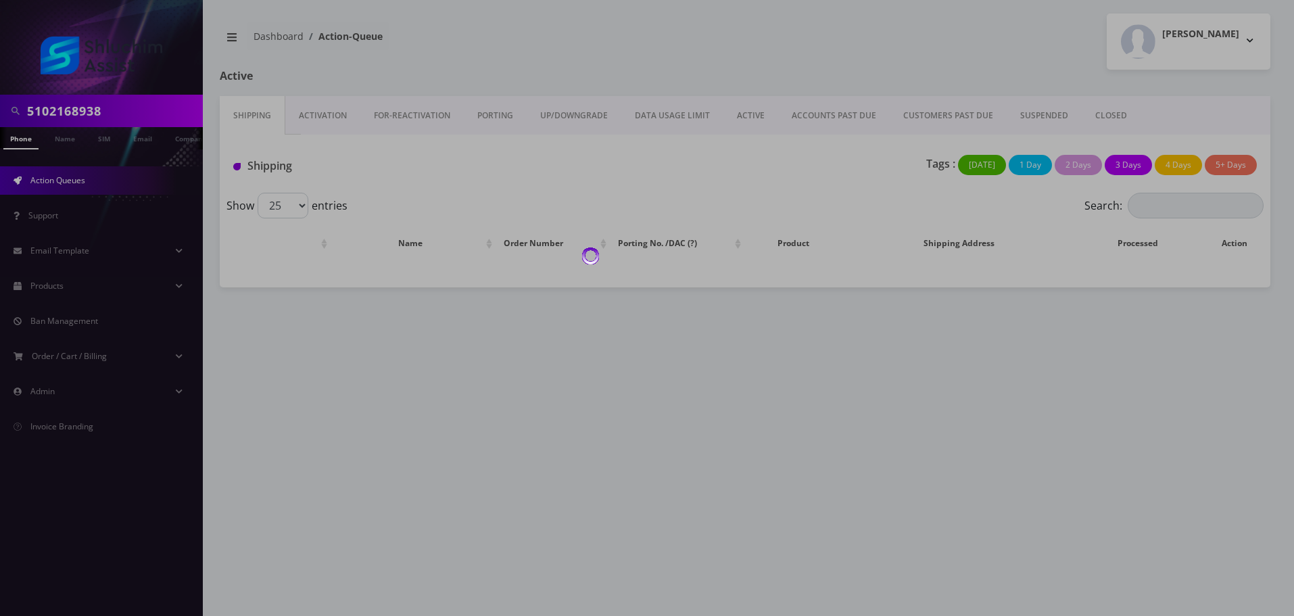
click at [853, 107] on link "ACCOUNTS PAST DUE" at bounding box center [834, 115] width 112 height 39
click at [852, 107] on div at bounding box center [649, 308] width 1298 height 616
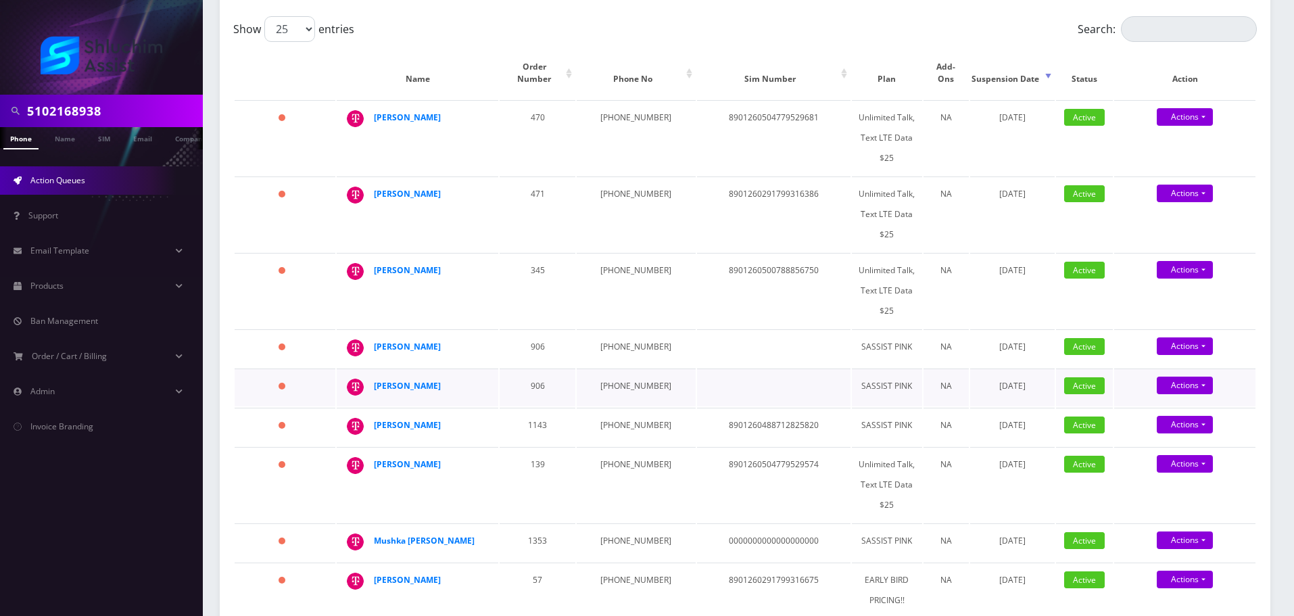
scroll to position [203, 0]
